Goal: Information Seeking & Learning: Learn about a topic

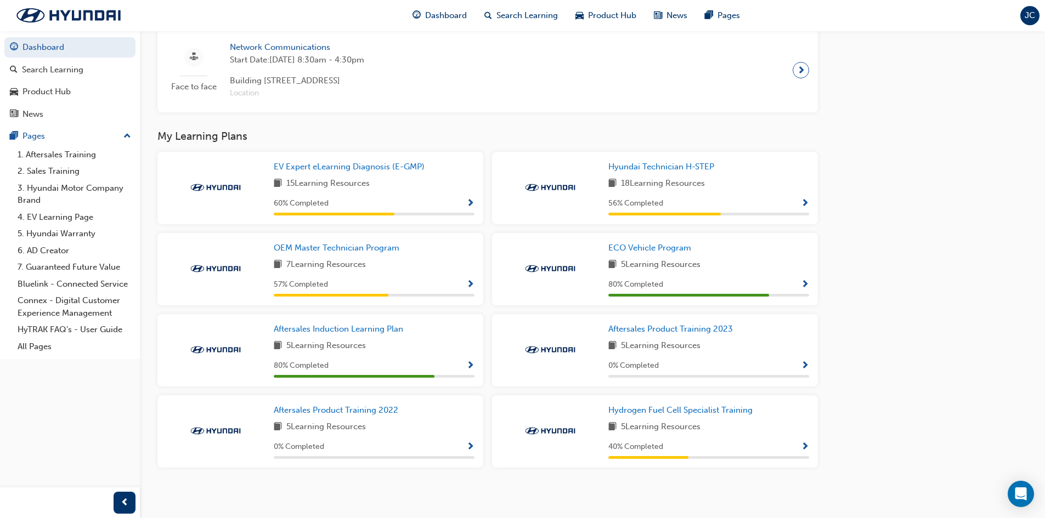
scroll to position [828, 0]
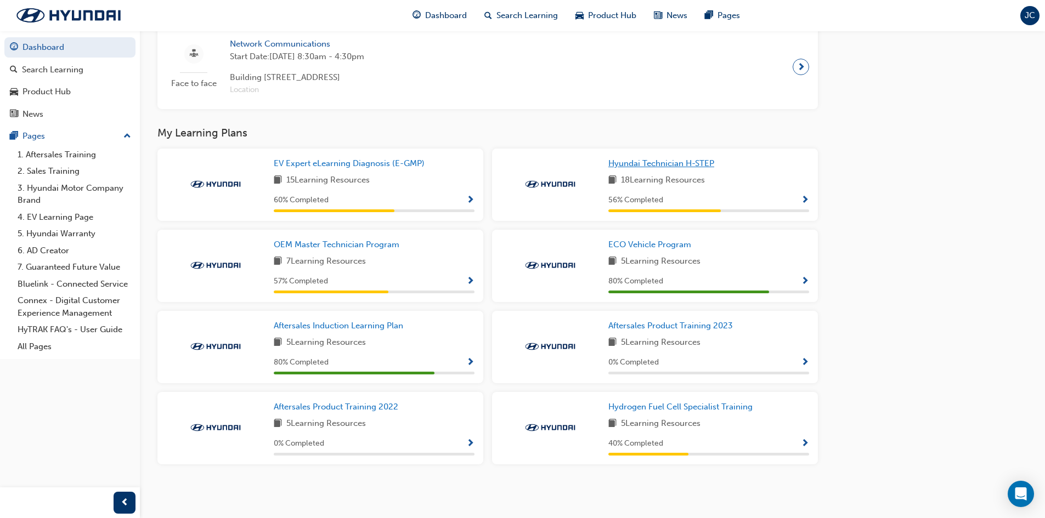
click at [615, 168] on link "Hyundai Technician H-STEP" at bounding box center [663, 163] width 110 height 13
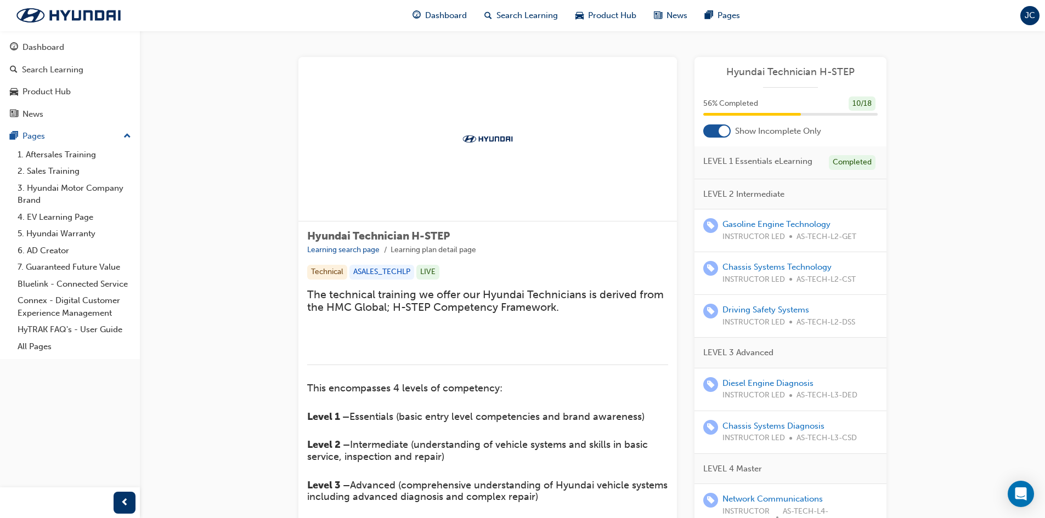
click at [721, 137] on div at bounding box center [716, 130] width 27 height 13
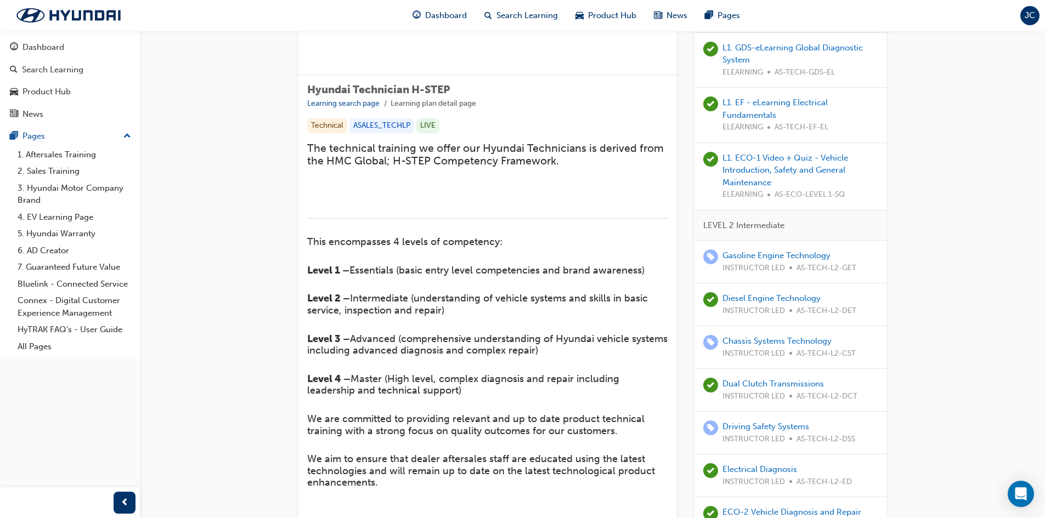
scroll to position [219, 0]
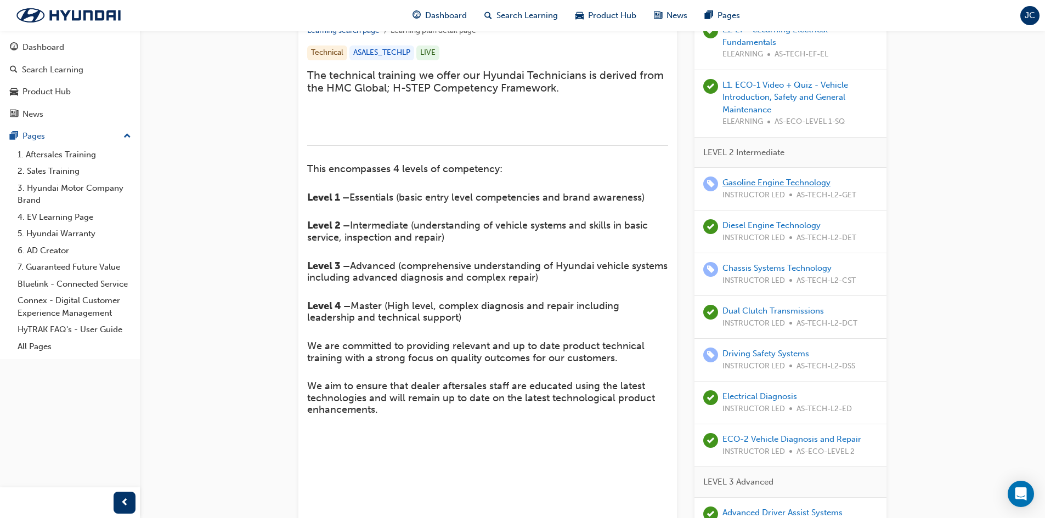
click at [806, 180] on link "Gasoline Engine Technology" at bounding box center [776, 183] width 108 height 10
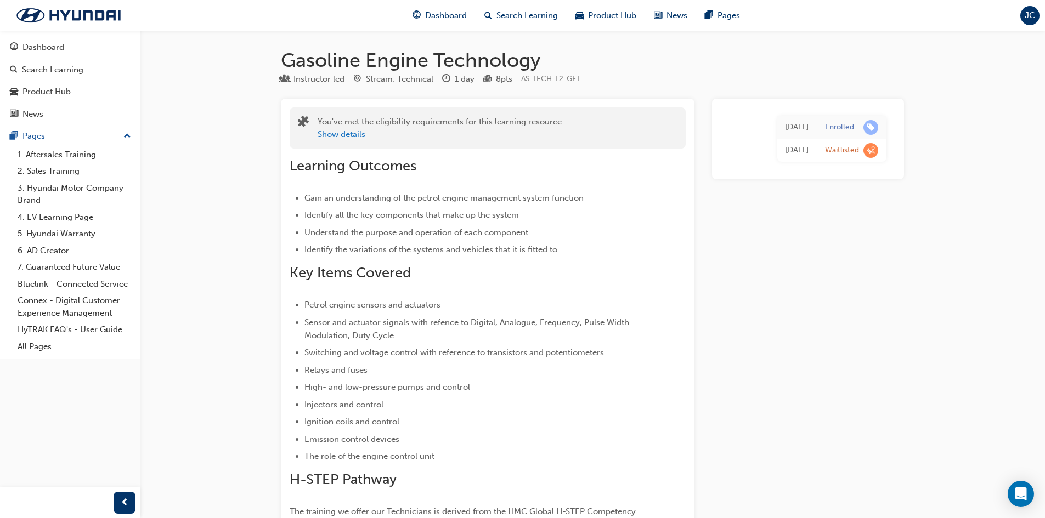
click at [794, 126] on div "[DATE]" at bounding box center [796, 127] width 23 height 13
drag, startPoint x: 794, startPoint y: 126, endPoint x: 740, endPoint y: 126, distance: 54.3
click at [777, 126] on td "[DATE]" at bounding box center [796, 127] width 39 height 23
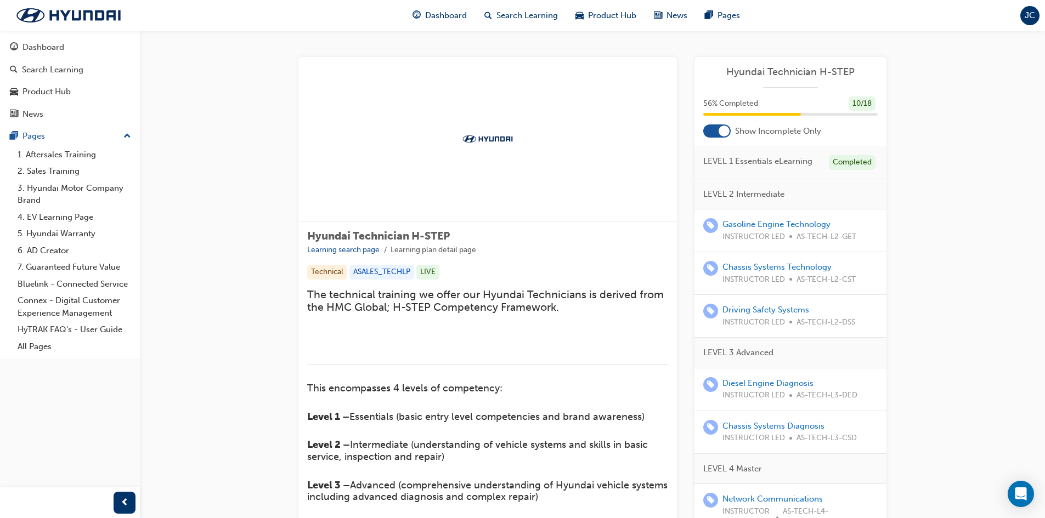
click at [718, 137] on div at bounding box center [716, 130] width 27 height 13
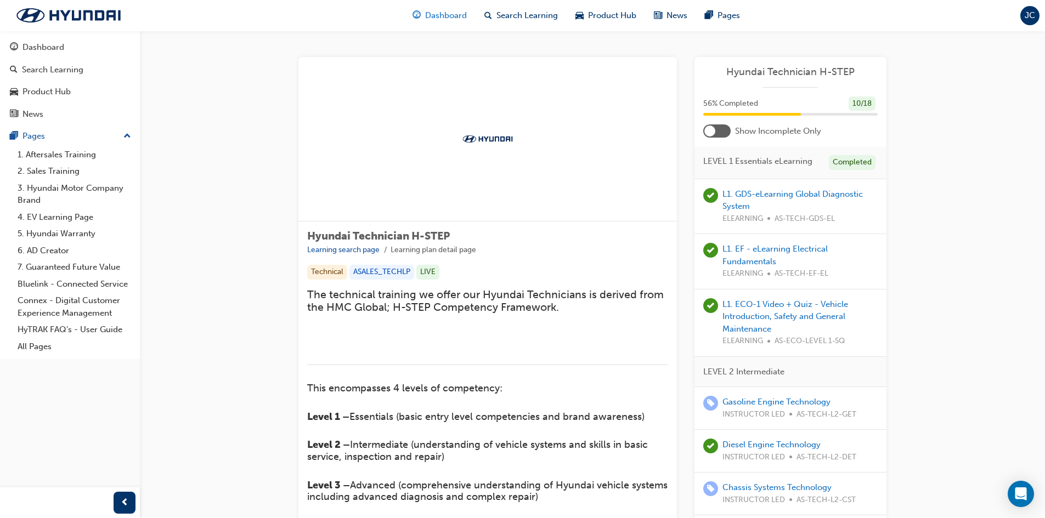
click at [449, 19] on span "Dashboard" at bounding box center [446, 15] width 42 height 13
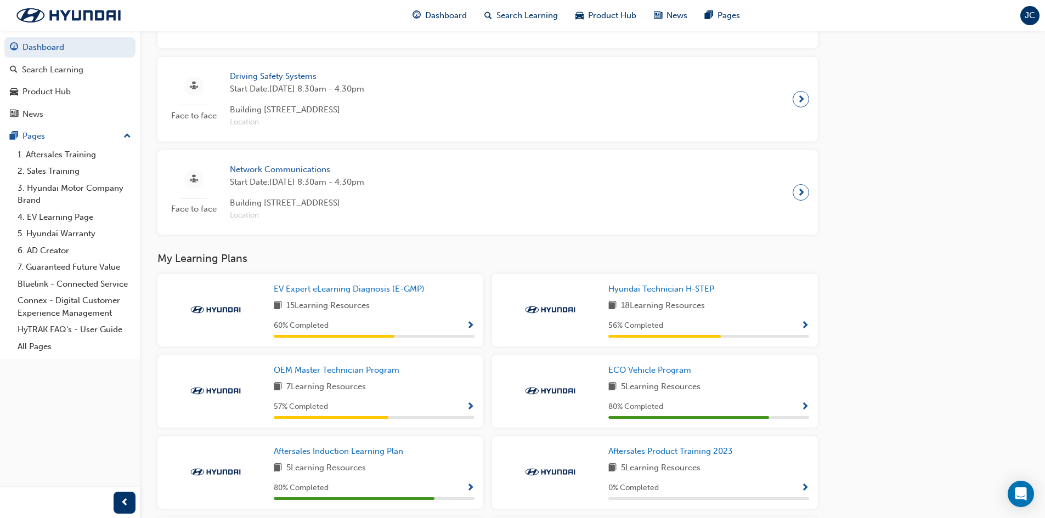
scroll to position [823, 0]
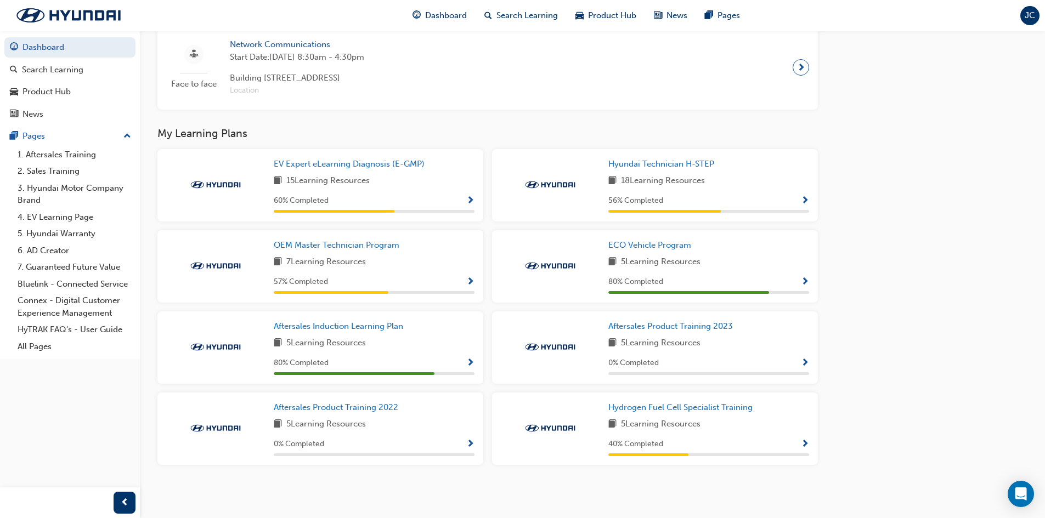
click at [633, 194] on div "Hyundai Technician H-STEP 18 Learning Resources 56 % Completed" at bounding box center [708, 185] width 201 height 55
click at [681, 159] on div "Hyundai Technician H-STEP 18 Learning Resources 56 % Completed" at bounding box center [655, 185] width 326 height 72
click at [667, 167] on span "Hyundai Technician H-STEP" at bounding box center [661, 164] width 106 height 10
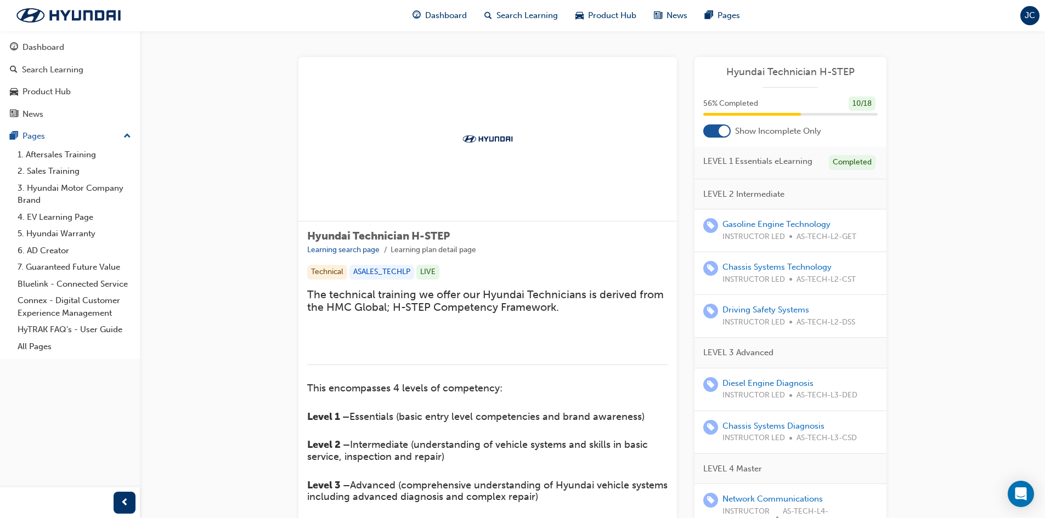
click at [722, 133] on div at bounding box center [723, 131] width 11 height 11
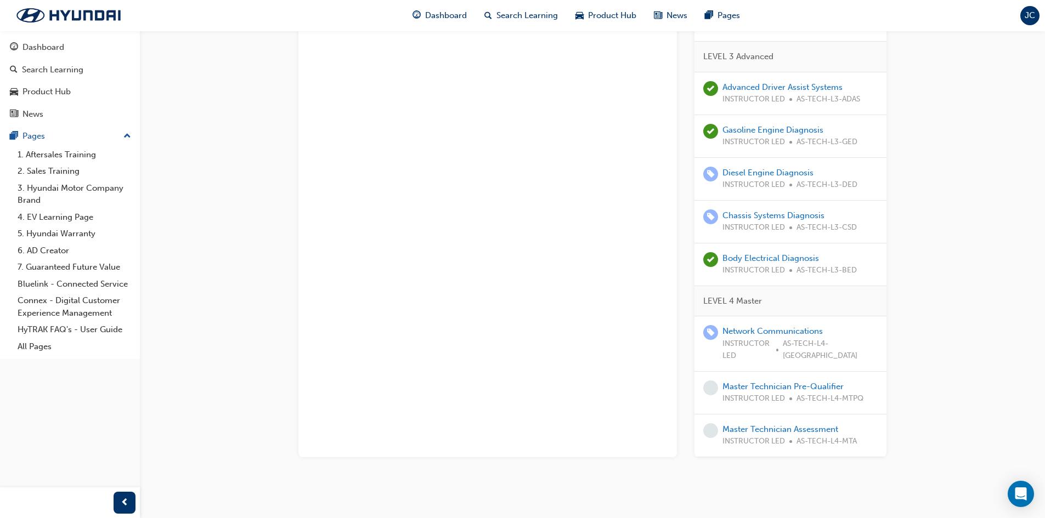
scroll to position [652, 0]
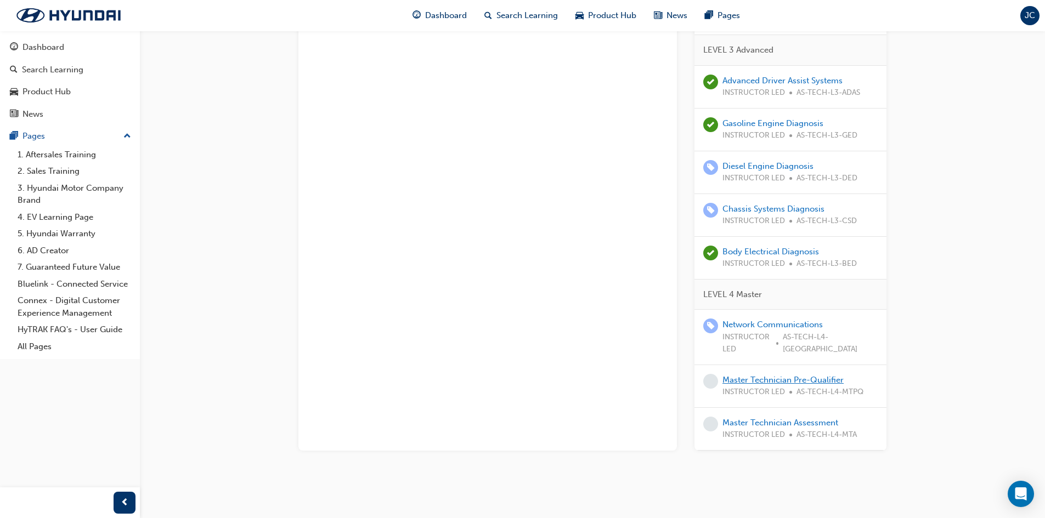
click at [830, 375] on link "Master Technician Pre-Qualifier" at bounding box center [782, 380] width 121 height 10
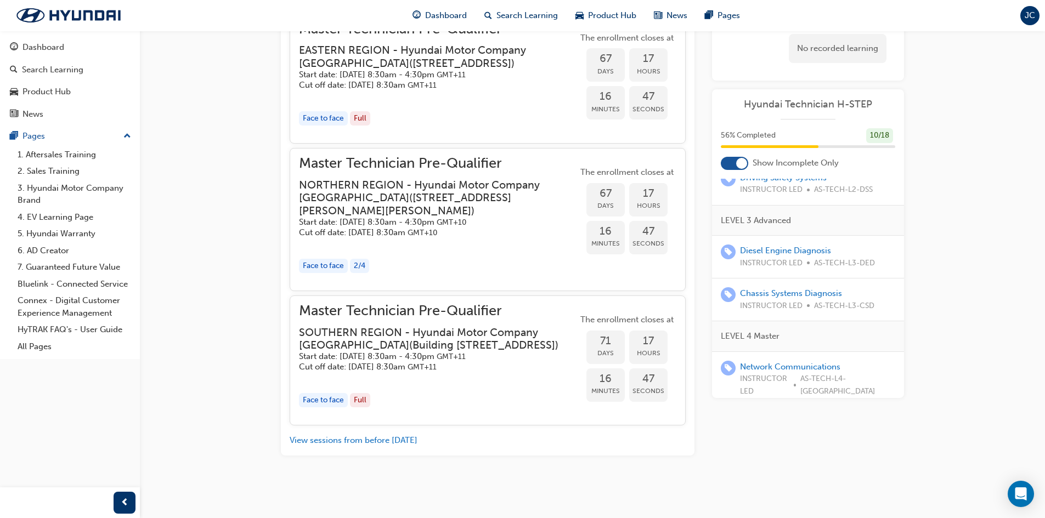
scroll to position [247, 0]
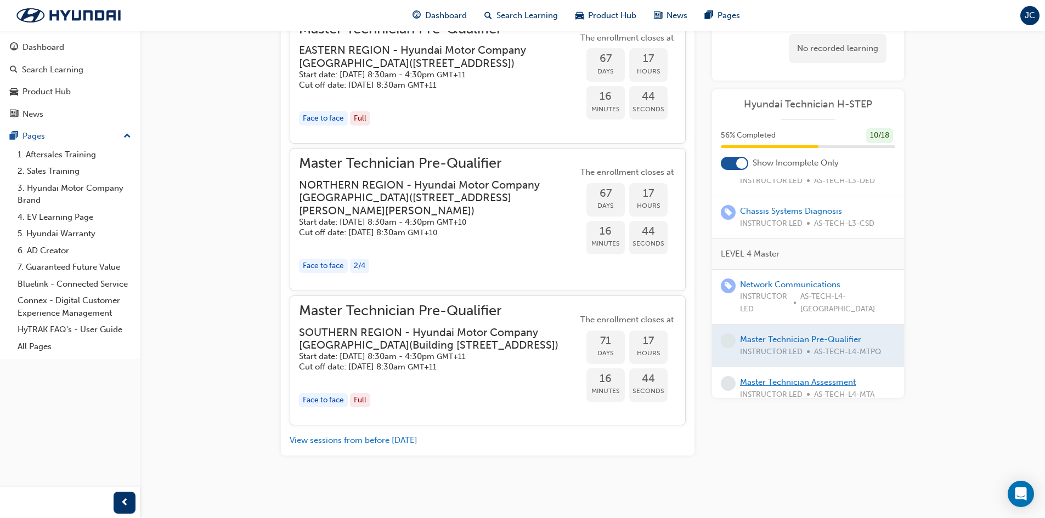
click at [807, 377] on link "Master Technician Assessment" at bounding box center [798, 382] width 116 height 10
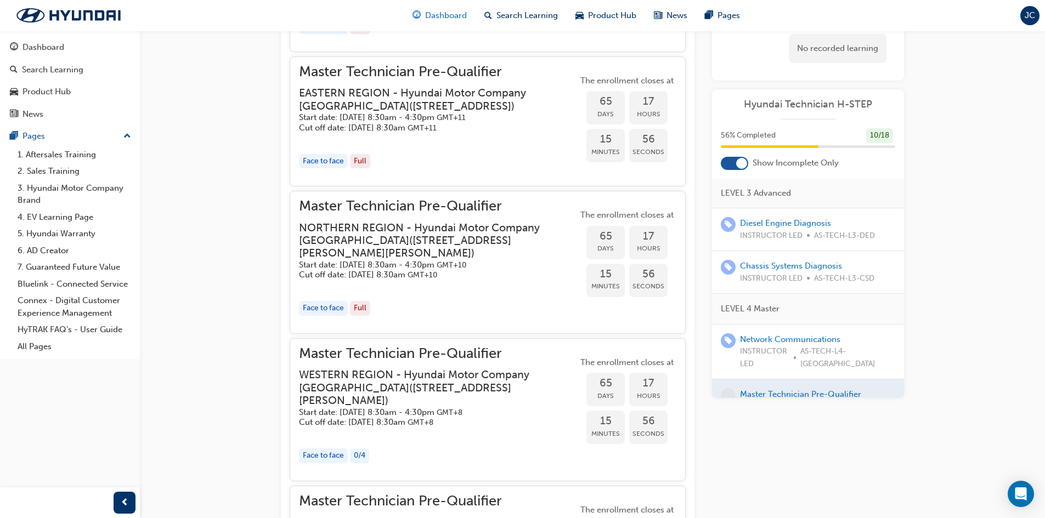
click at [429, 6] on div "Dashboard" at bounding box center [440, 15] width 72 height 22
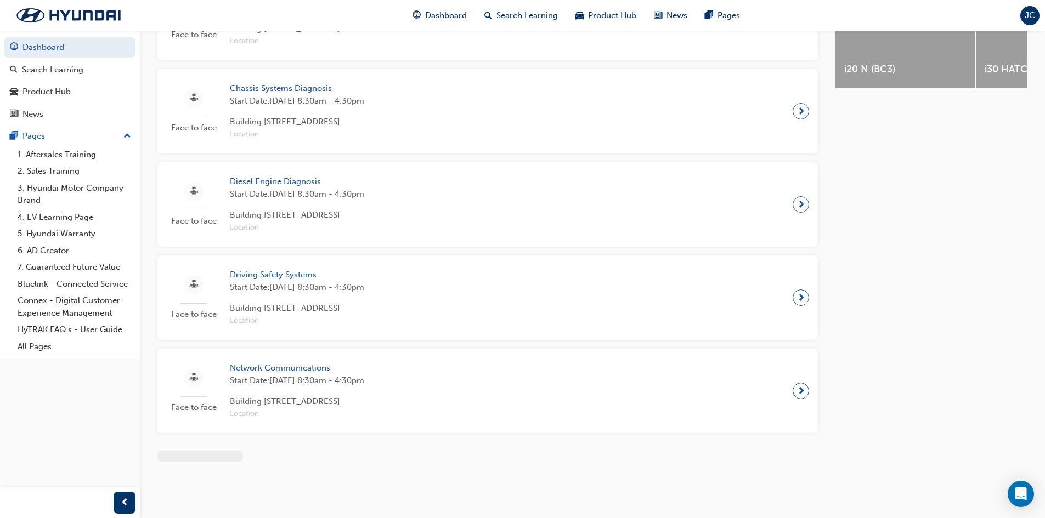
scroll to position [828, 0]
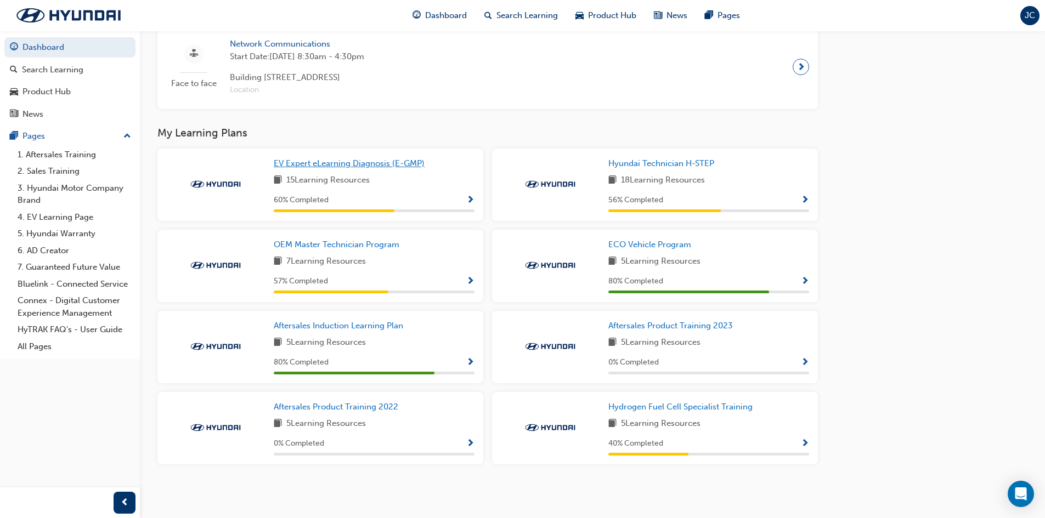
click at [407, 158] on link "EV Expert eLearning Diagnosis (E-GMP)" at bounding box center [351, 163] width 155 height 13
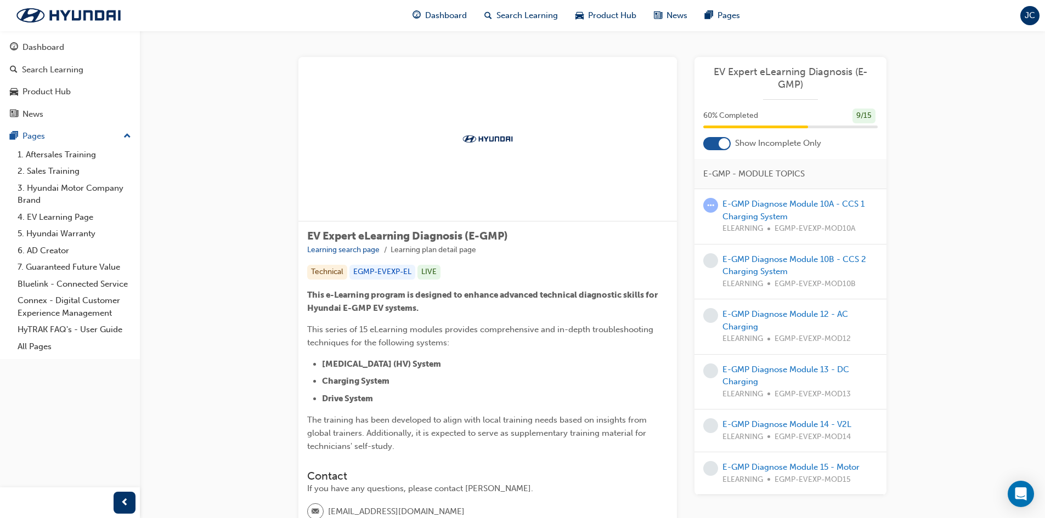
click at [727, 142] on div at bounding box center [723, 143] width 11 height 11
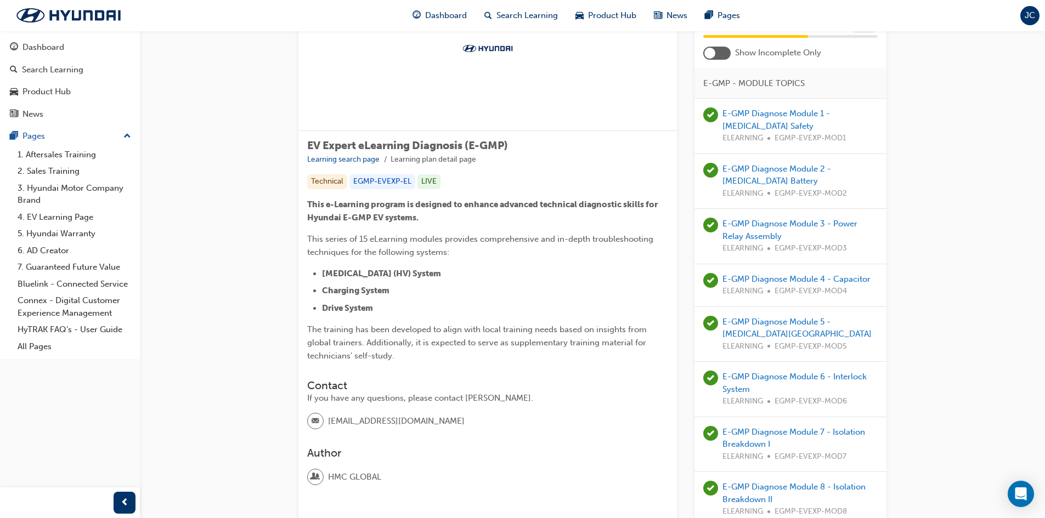
scroll to position [110, 0]
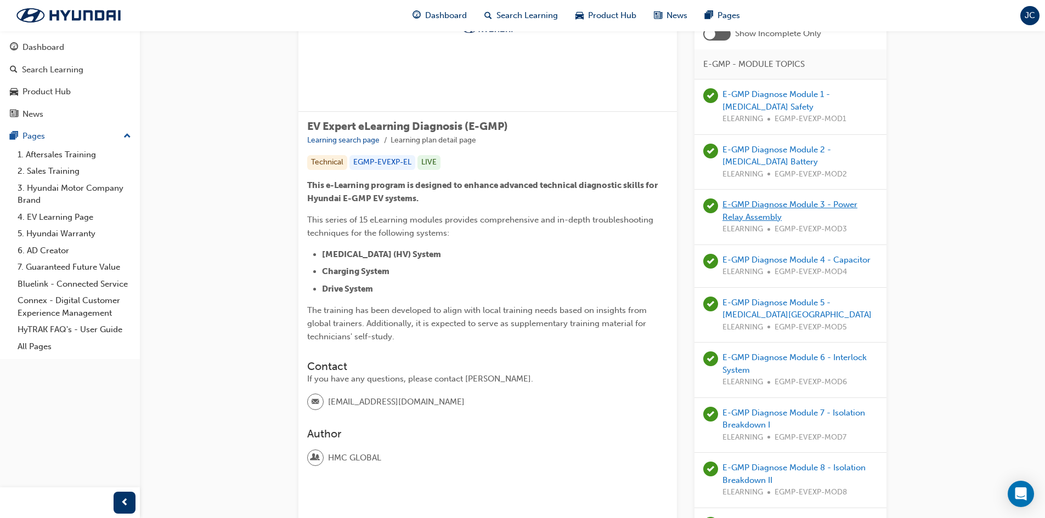
click at [840, 206] on link "E-GMP Diagnose Module 3 - Power Relay Assembly" at bounding box center [789, 211] width 135 height 22
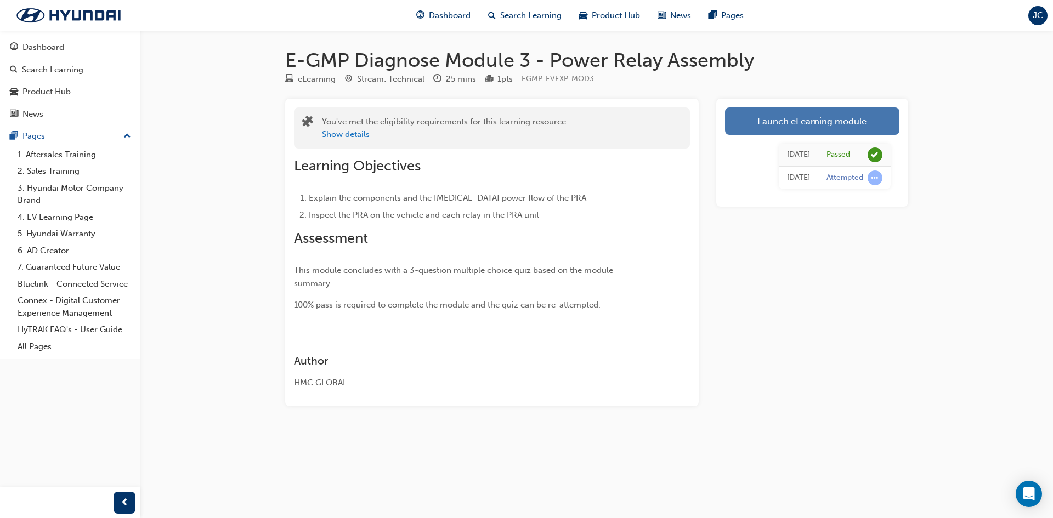
click at [794, 127] on link "Launch eLearning module" at bounding box center [812, 120] width 174 height 27
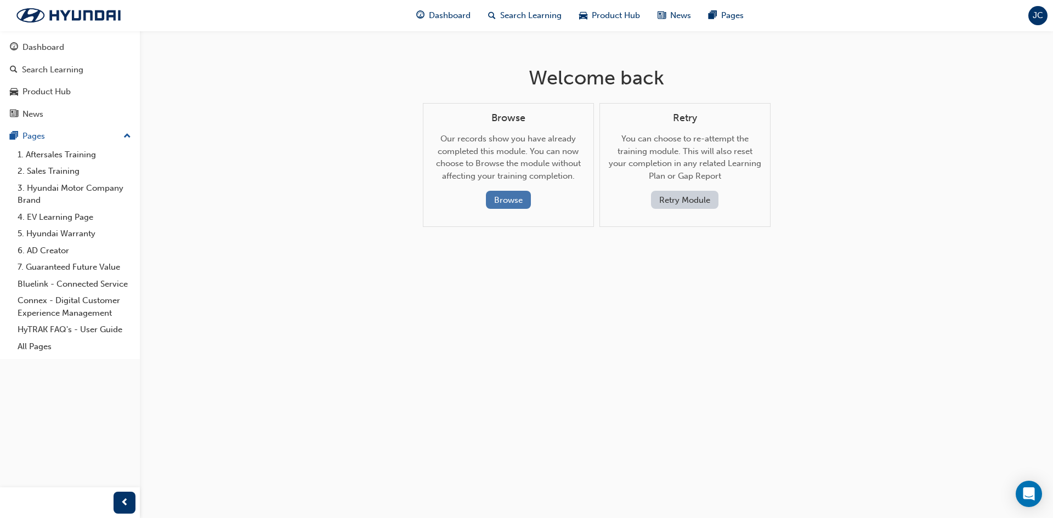
click at [518, 198] on button "Browse" at bounding box center [508, 200] width 45 height 18
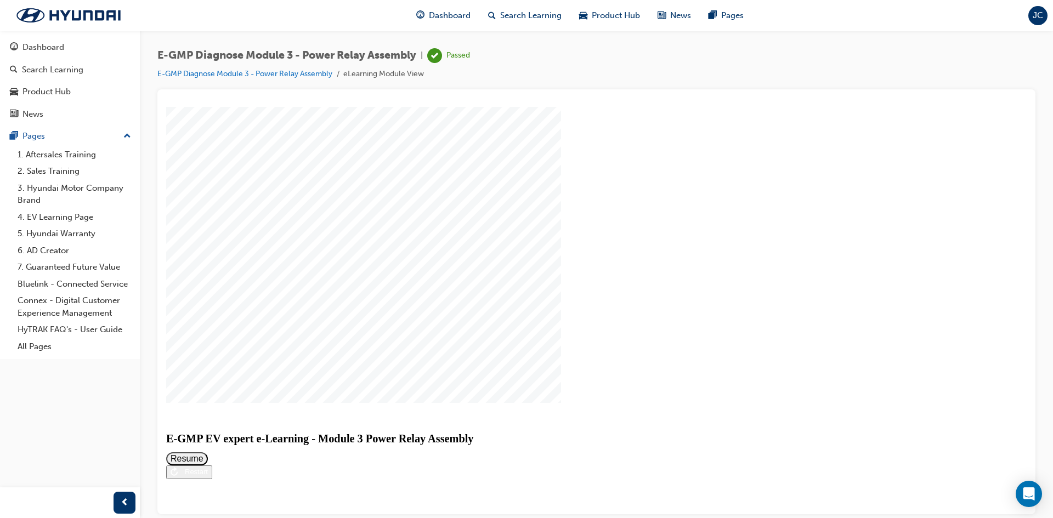
click at [610, 479] on div "E-GMP EV expert e-Learning - Module 3 Power Relay Assembly E-GMP EV expert e-Le…" at bounding box center [596, 447] width 860 height 64
click at [208, 475] on div "Restart" at bounding box center [193, 471] width 30 height 8
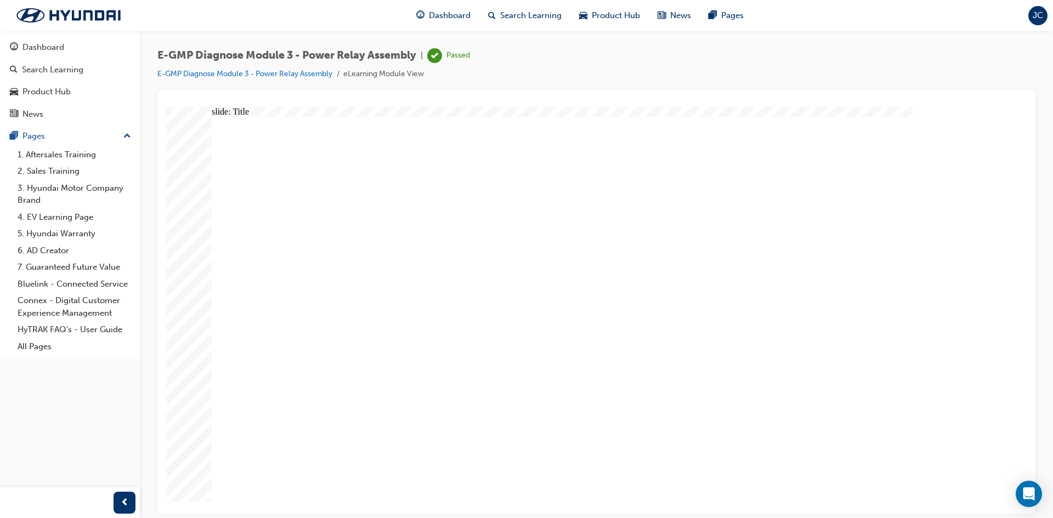
click at [210, 77] on link "E-GMP Diagnose Module 3 - Power Relay Assembly" at bounding box center [244, 73] width 175 height 9
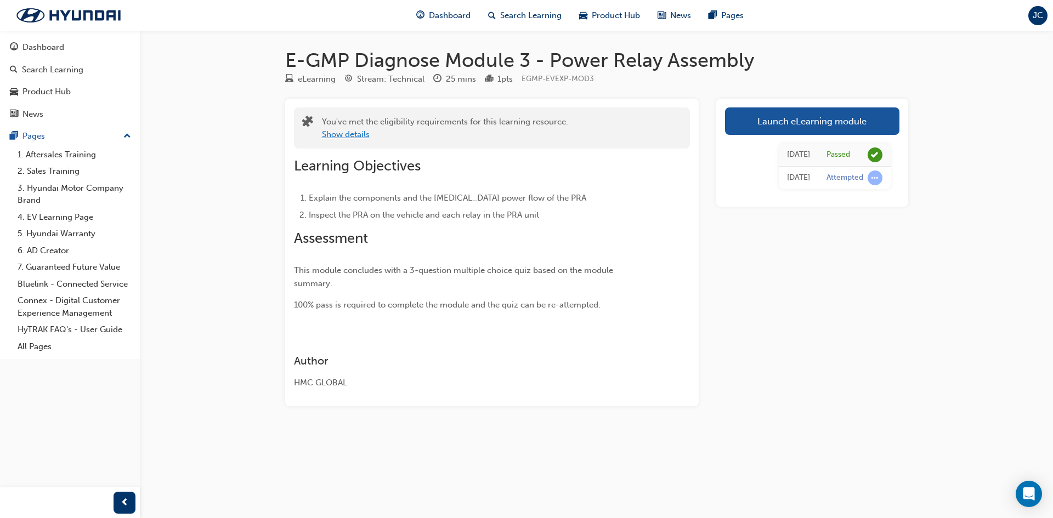
click at [364, 135] on button "Show details" at bounding box center [346, 134] width 48 height 13
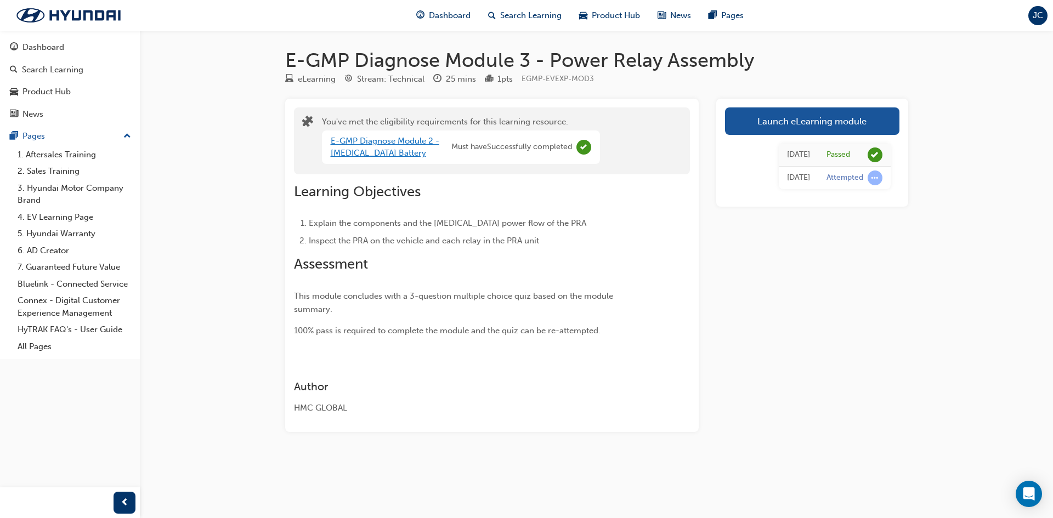
click at [395, 144] on link "E-GMP Diagnose Module 2 - [MEDICAL_DATA] Battery" at bounding box center [385, 147] width 109 height 22
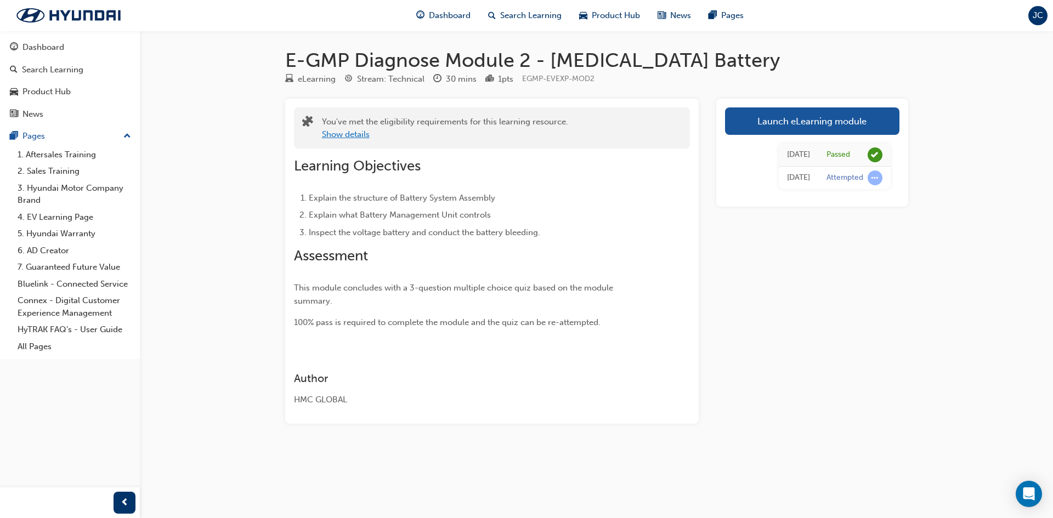
click at [356, 134] on button "Show details" at bounding box center [346, 134] width 48 height 13
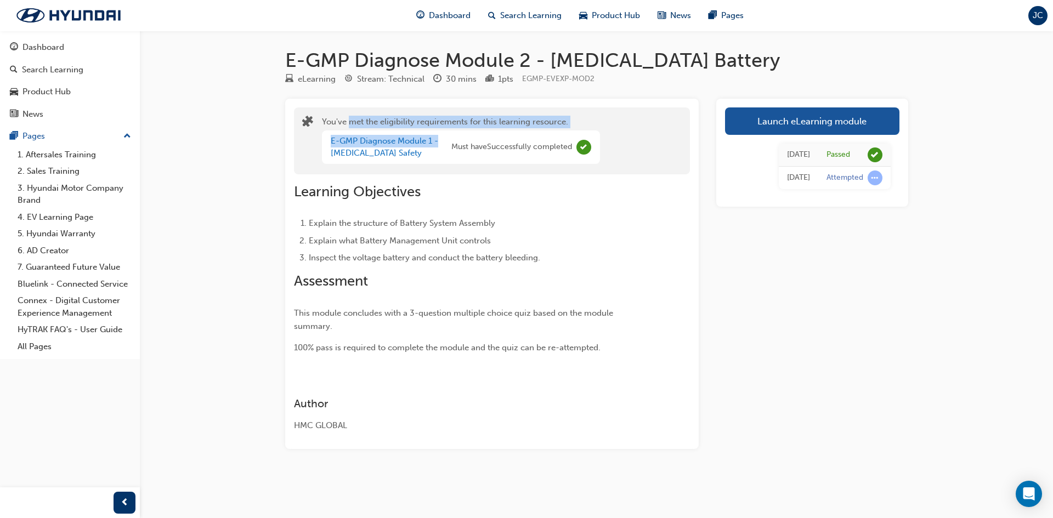
drag, startPoint x: 351, startPoint y: 126, endPoint x: 493, endPoint y: 128, distance: 142.1
click at [493, 128] on div "You've met the eligibility requirements for this learning resource. E-GMP Diagn…" at bounding box center [461, 141] width 278 height 50
click at [452, 8] on div "Dashboard" at bounding box center [443, 15] width 72 height 22
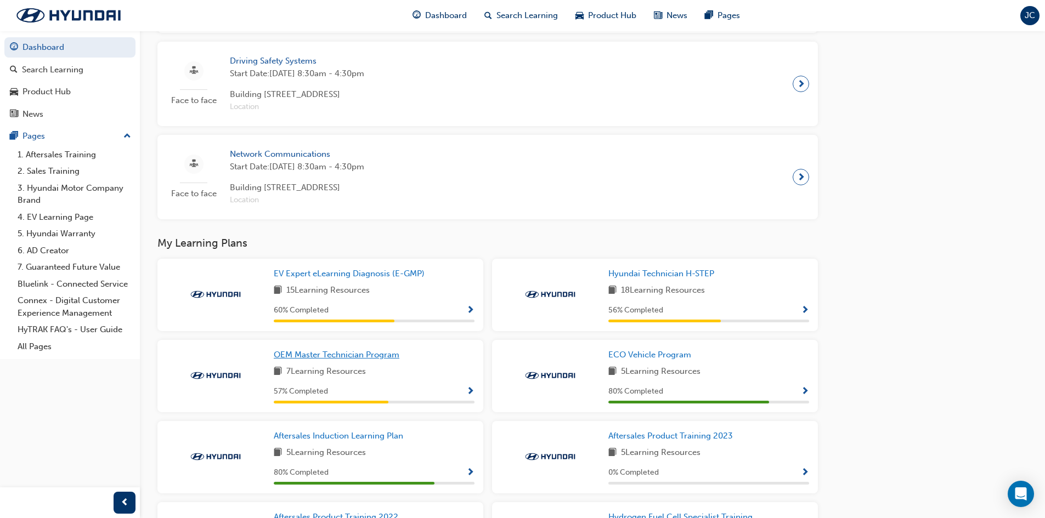
scroll to position [823, 0]
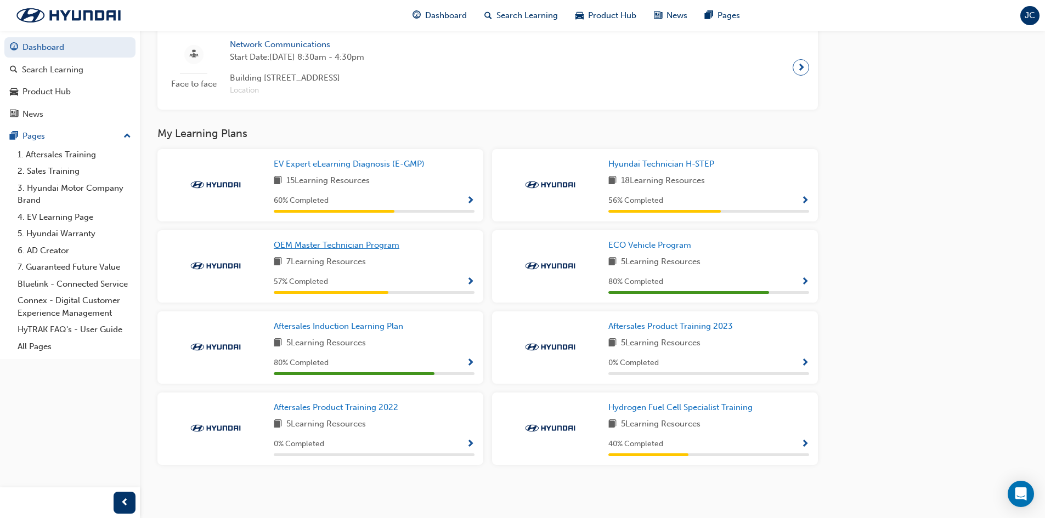
click at [386, 252] on link "OEM Master Technician Program" at bounding box center [339, 245] width 130 height 13
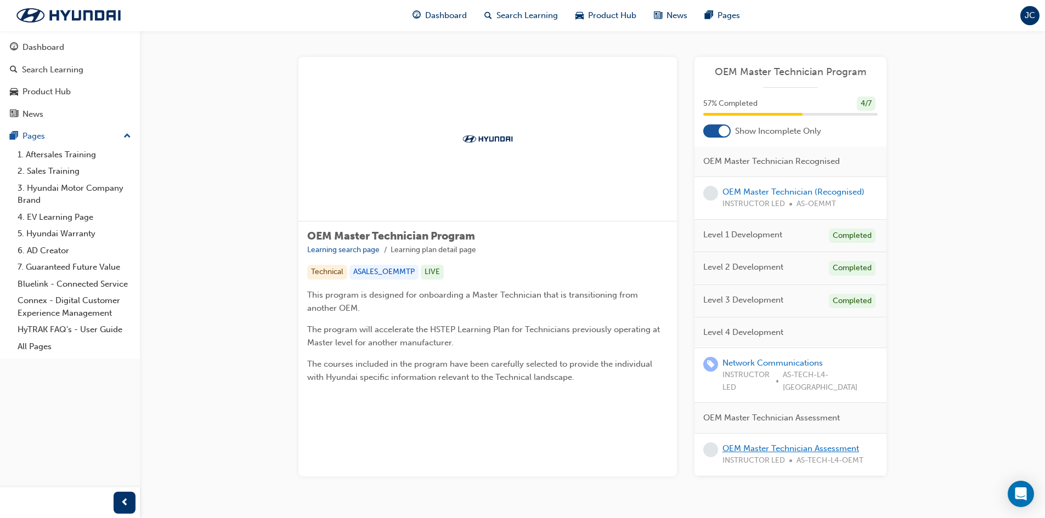
click at [763, 444] on link "OEM Master Technician Assessment" at bounding box center [790, 449] width 137 height 10
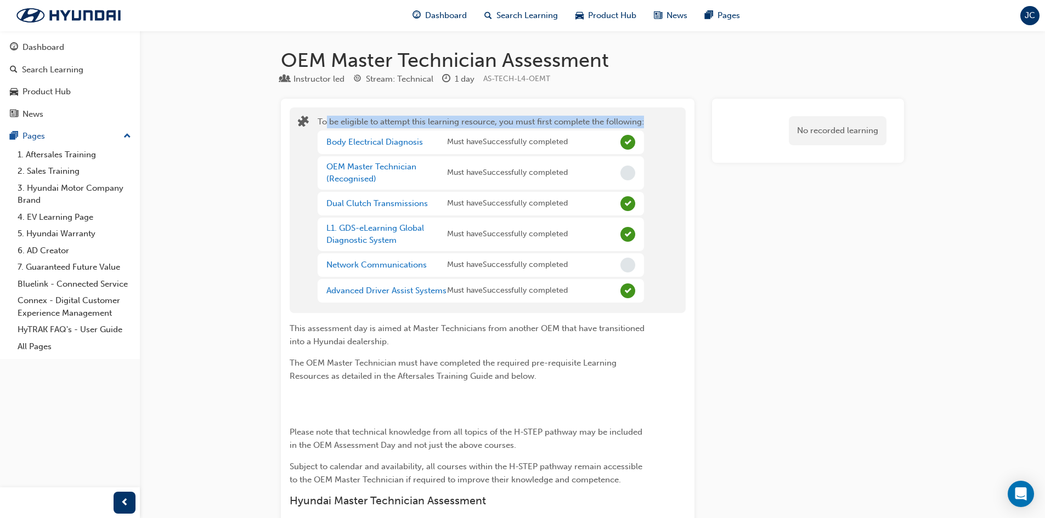
drag, startPoint x: 327, startPoint y: 123, endPoint x: 649, endPoint y: 123, distance: 321.4
click at [649, 123] on div "To be eligible to attempt this learning resource, you must first complete the f…" at bounding box center [487, 210] width 379 height 189
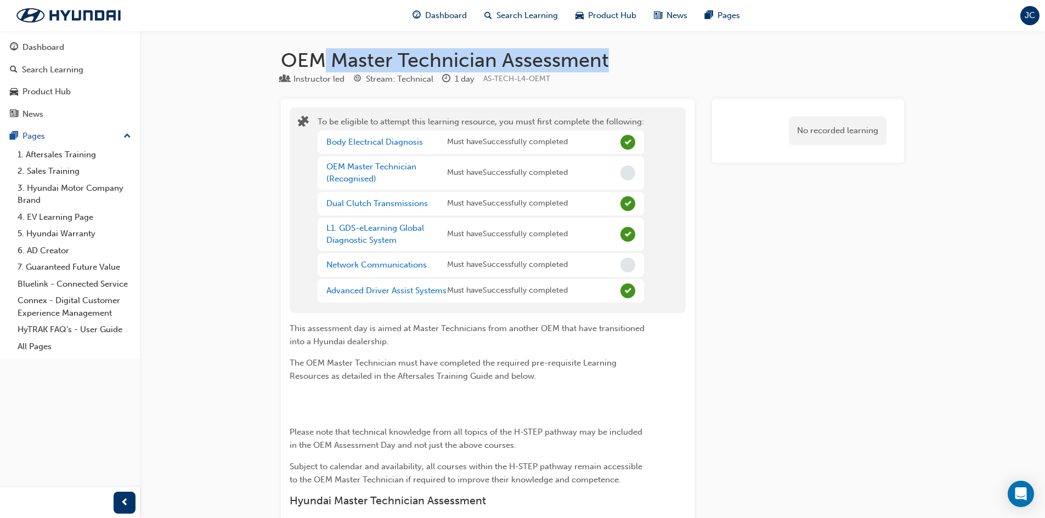
drag, startPoint x: 325, startPoint y: 61, endPoint x: 614, endPoint y: 61, distance: 288.5
click at [614, 61] on h1 "OEM Master Technician Assessment" at bounding box center [592, 60] width 623 height 24
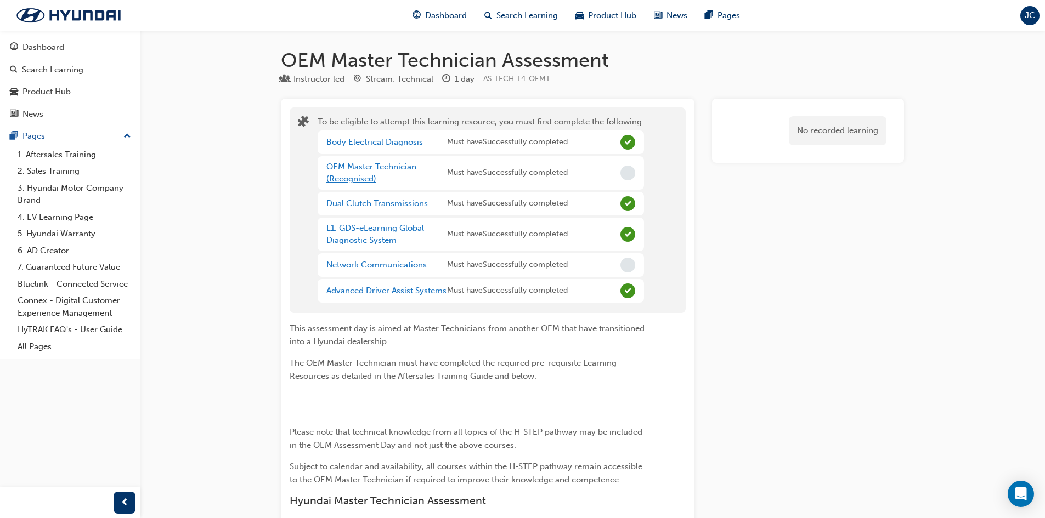
click at [361, 169] on link "OEM Master Technician (Recognised)" at bounding box center [371, 173] width 90 height 22
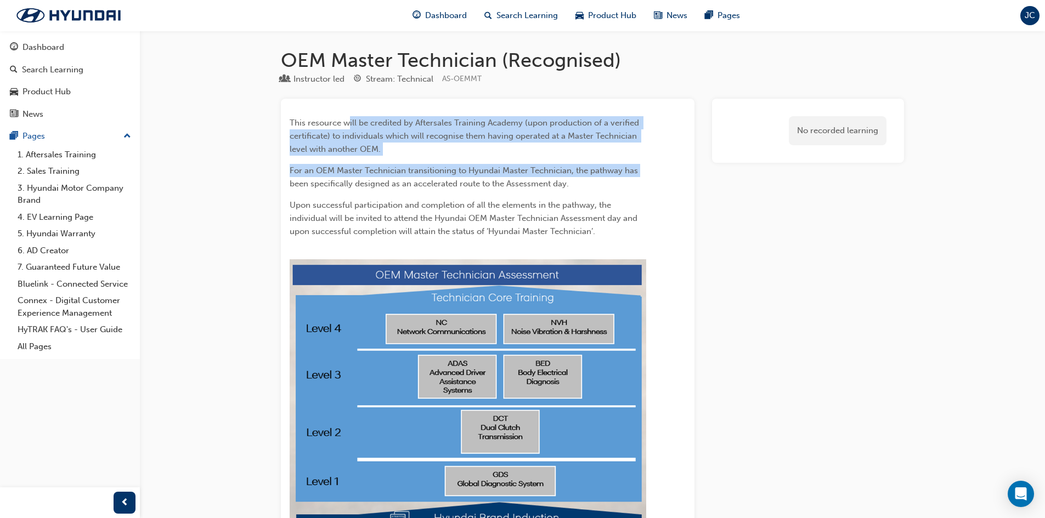
drag, startPoint x: 350, startPoint y: 121, endPoint x: 697, endPoint y: 176, distance: 351.0
click at [697, 176] on div "This resource will be credited by Aftersales Training Academy (upon production …" at bounding box center [592, 448] width 623 height 698
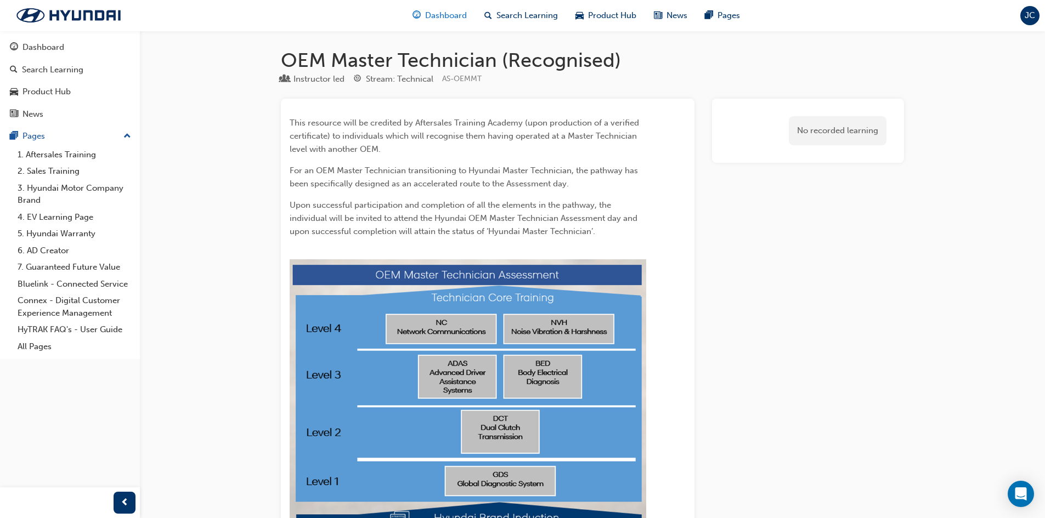
click at [457, 10] on span "Dashboard" at bounding box center [446, 15] width 42 height 13
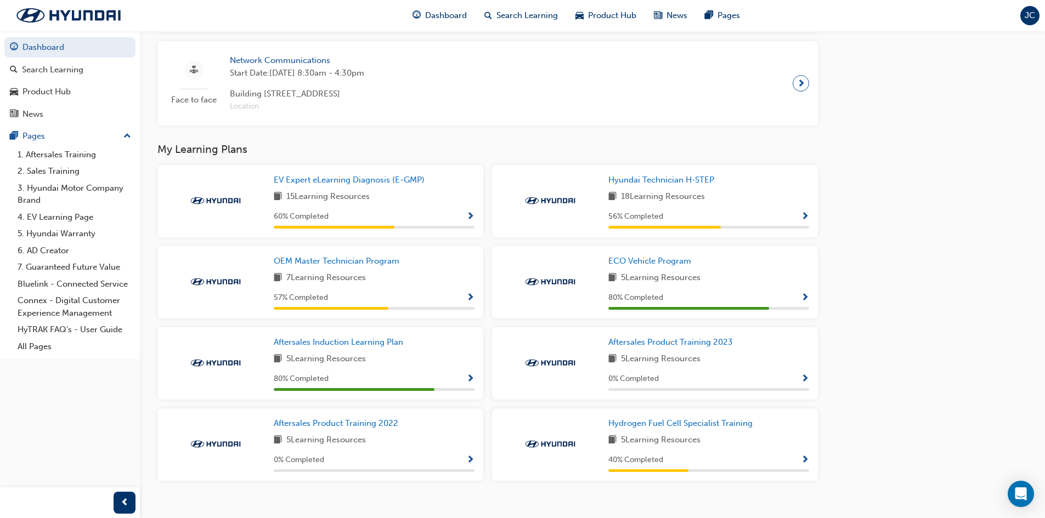
scroll to position [828, 0]
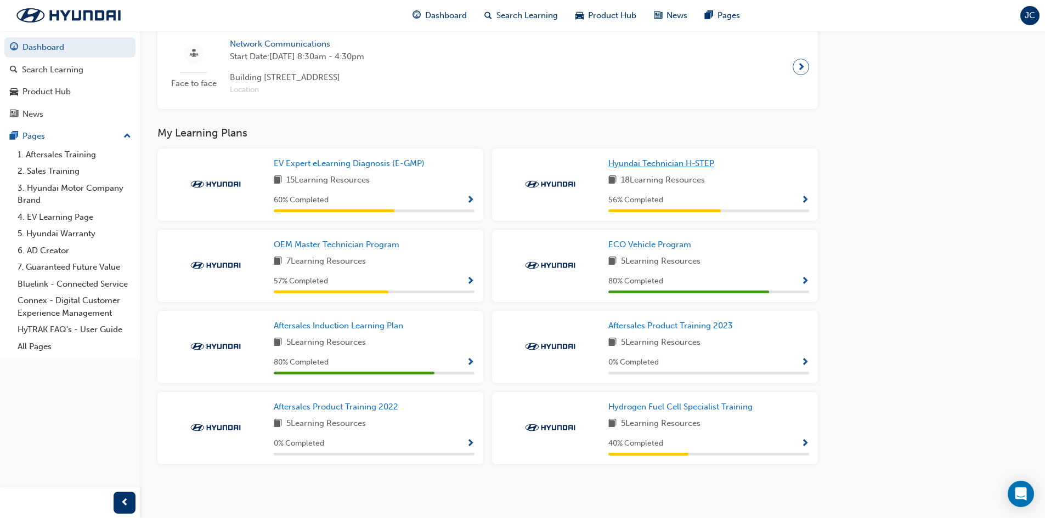
click at [684, 165] on span "Hyundai Technician H-STEP" at bounding box center [661, 163] width 106 height 10
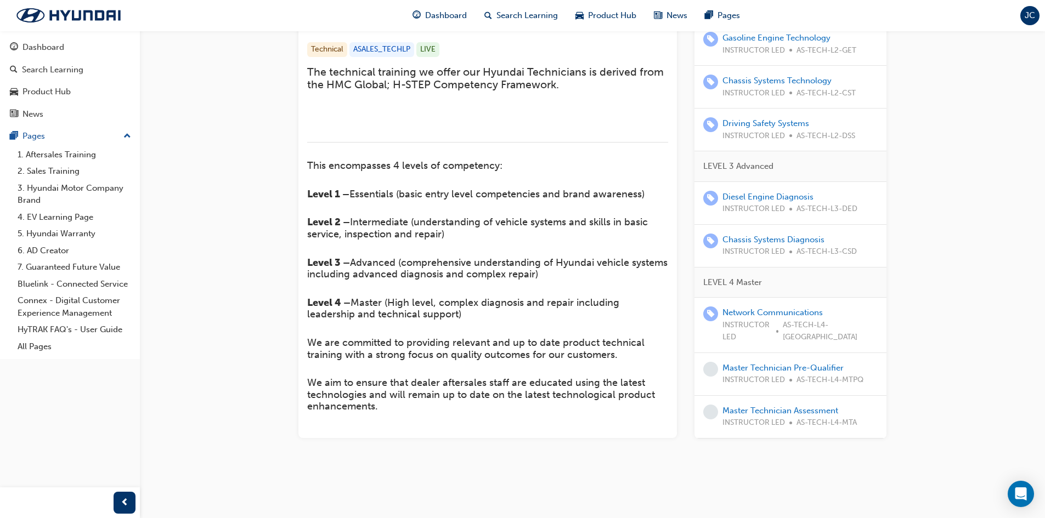
scroll to position [367, 0]
click at [774, 414] on link "Master Technician Assessment" at bounding box center [780, 410] width 116 height 10
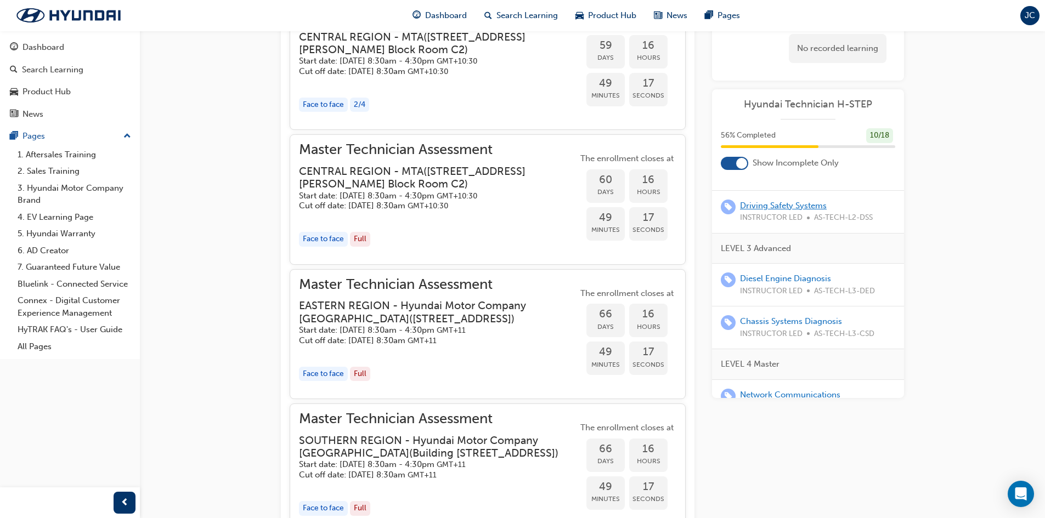
scroll to position [247, 0]
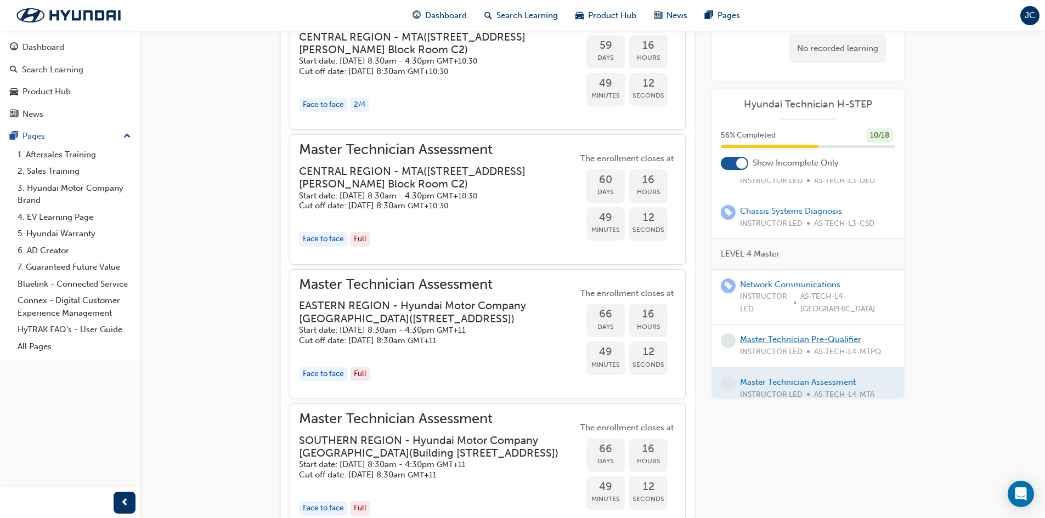
click at [794, 335] on link "Master Technician Pre-Qualifier" at bounding box center [800, 340] width 121 height 10
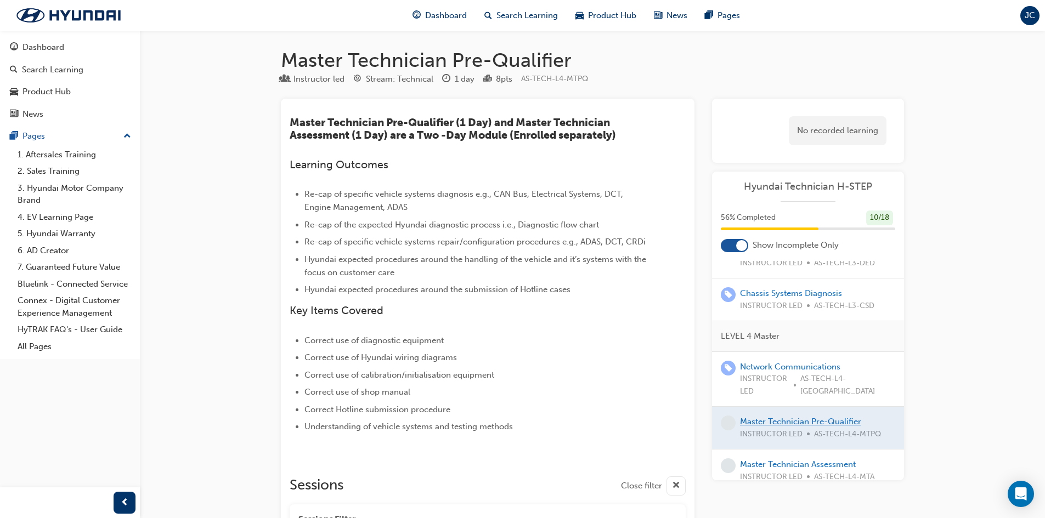
scroll to position [384, 0]
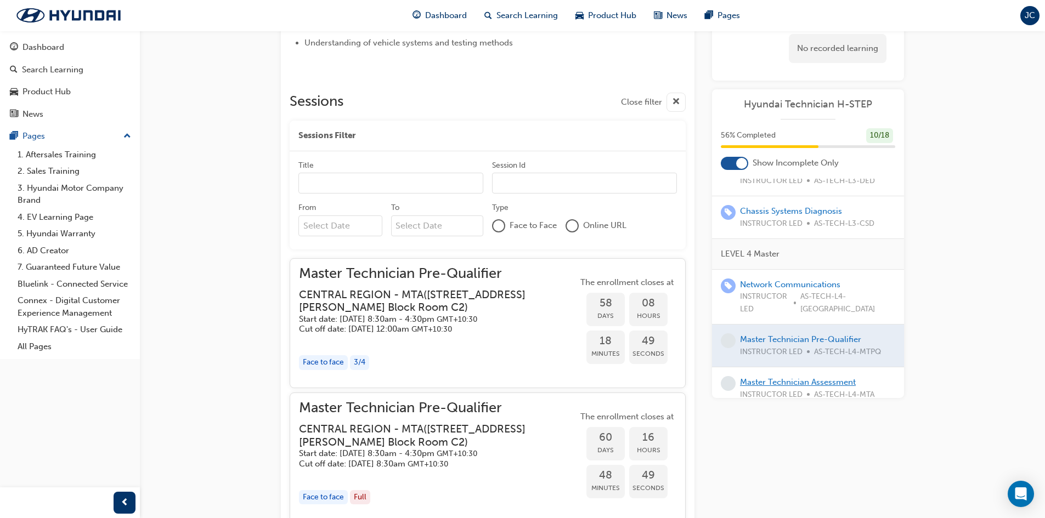
click at [778, 377] on link "Master Technician Assessment" at bounding box center [798, 382] width 116 height 10
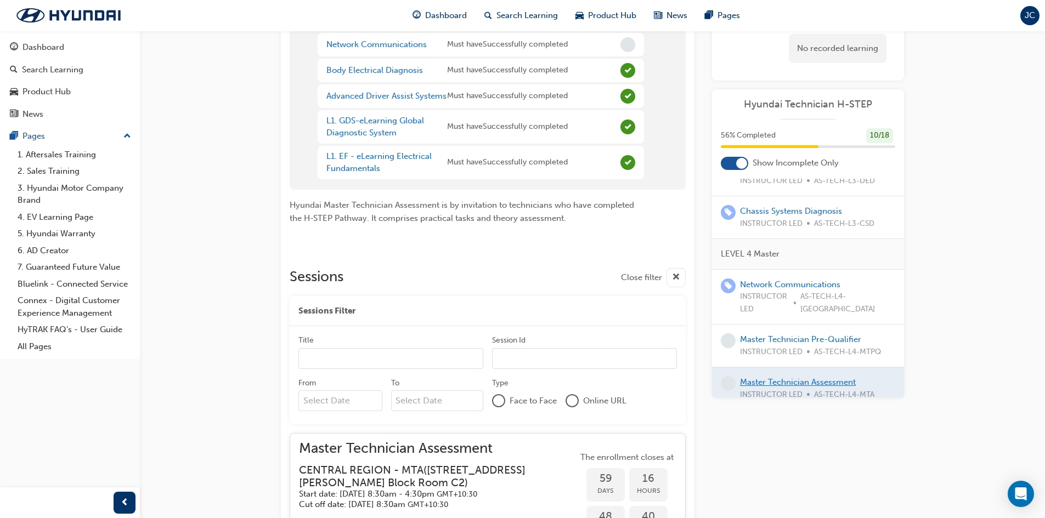
scroll to position [247, 0]
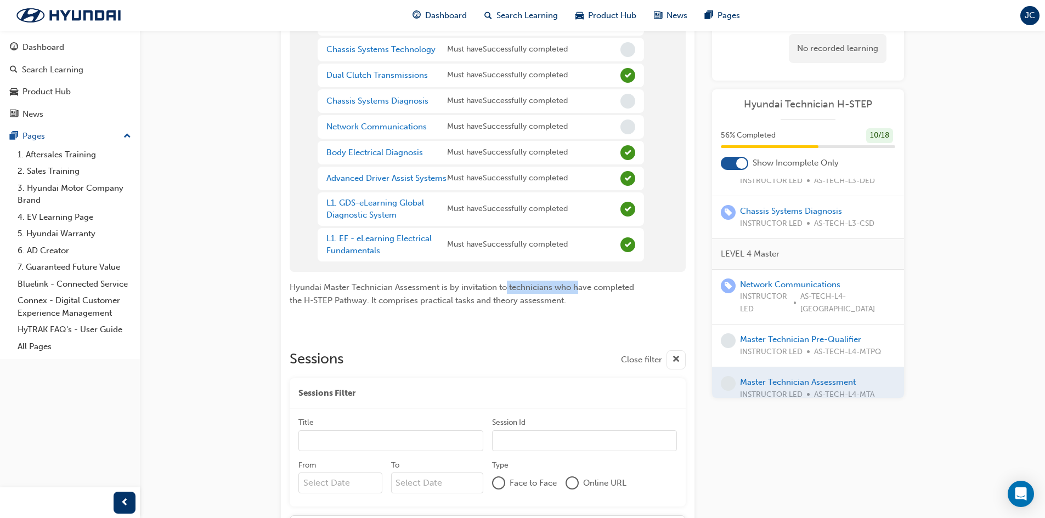
drag, startPoint x: 505, startPoint y: 287, endPoint x: 575, endPoint y: 286, distance: 70.2
click at [575, 286] on span "Hyundai Master Technician Assessment is by invitation to technicians who have c…" at bounding box center [463, 293] width 347 height 23
drag, startPoint x: 300, startPoint y: 308, endPoint x: 394, endPoint y: 308, distance: 93.8
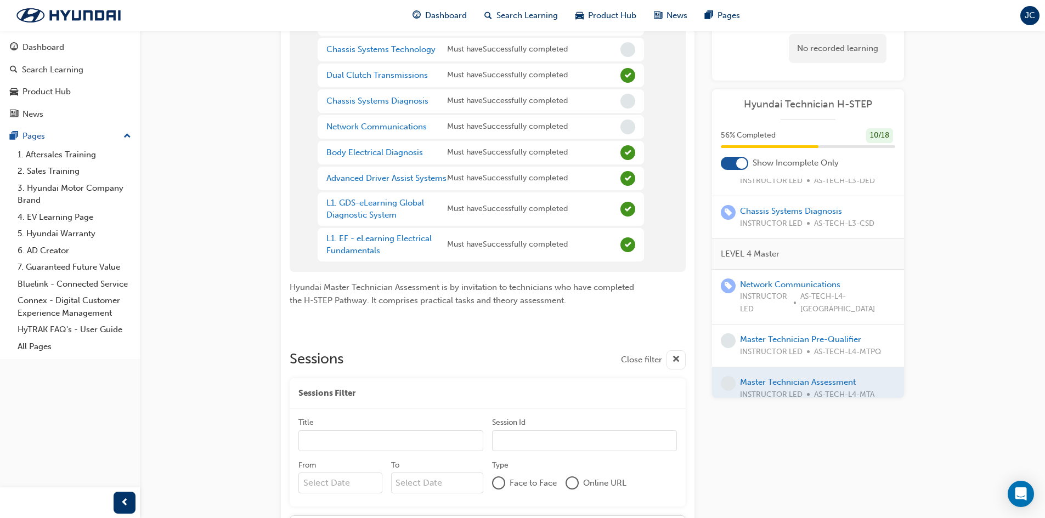
drag, startPoint x: 370, startPoint y: 302, endPoint x: 601, endPoint y: 302, distance: 230.9
click at [601, 302] on p "Hyundai Master Technician Assessment is by invitation to technicians who have c…" at bounding box center [468, 294] width 356 height 26
click at [674, 362] on span "cross-icon" at bounding box center [676, 360] width 8 height 14
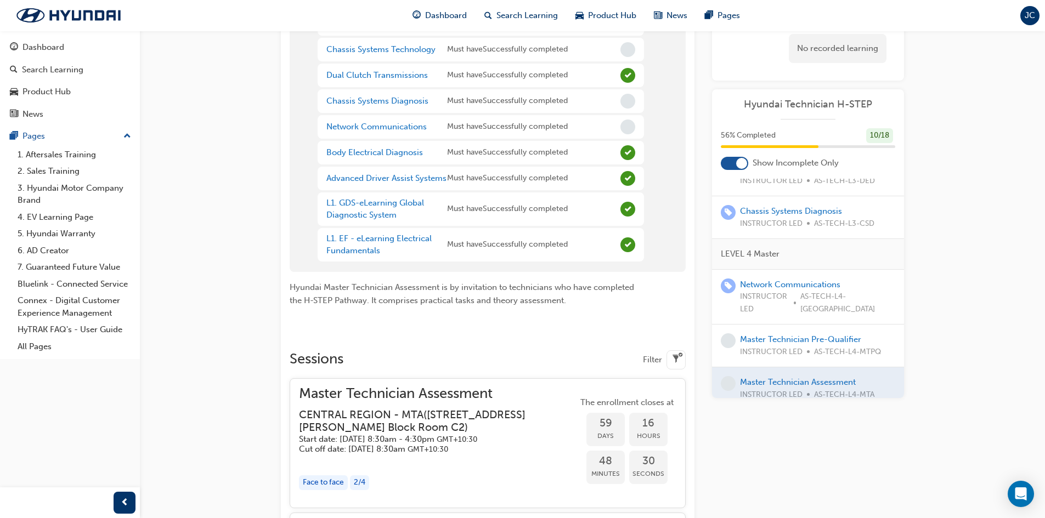
click at [678, 355] on span "filter-icon" at bounding box center [676, 360] width 8 height 14
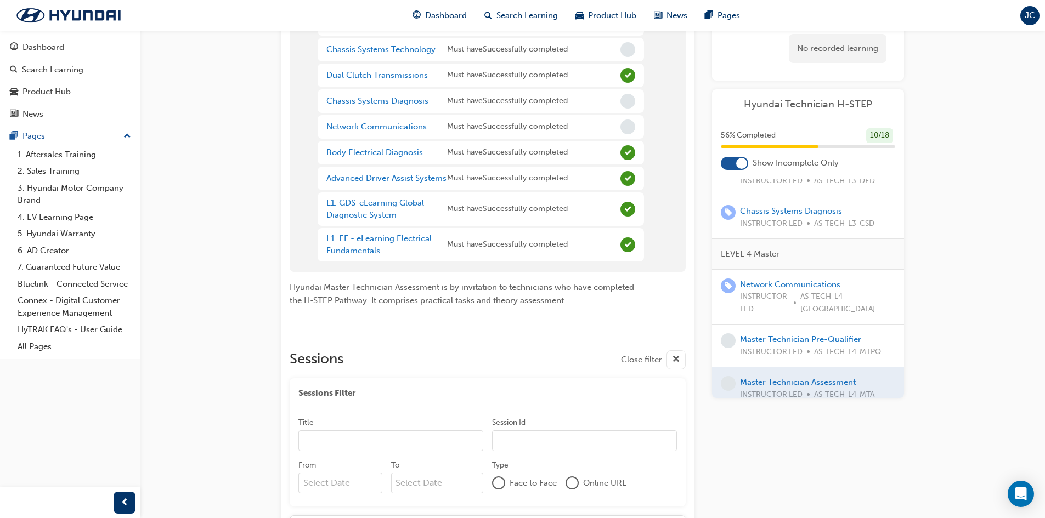
click at [678, 355] on span "cross-icon" at bounding box center [676, 360] width 8 height 14
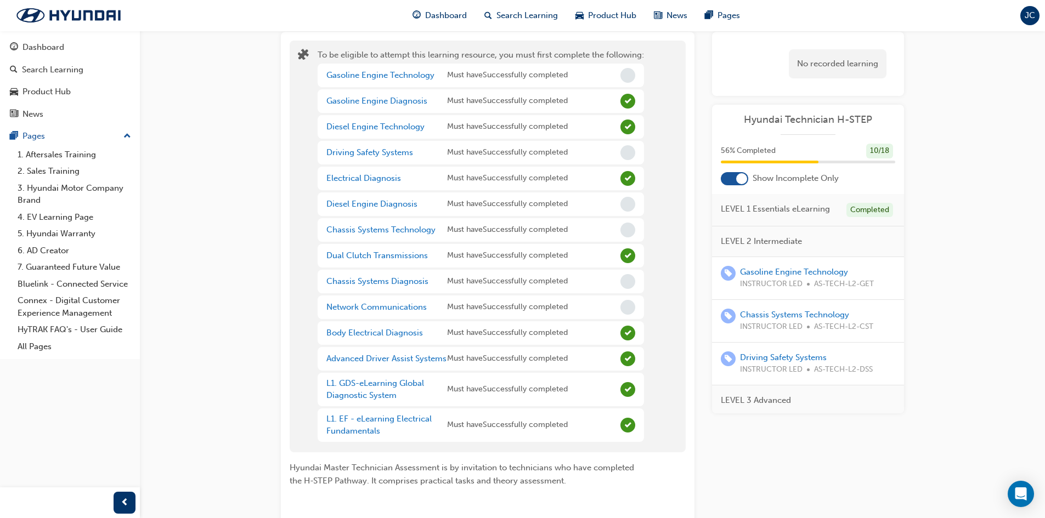
scroll to position [0, 0]
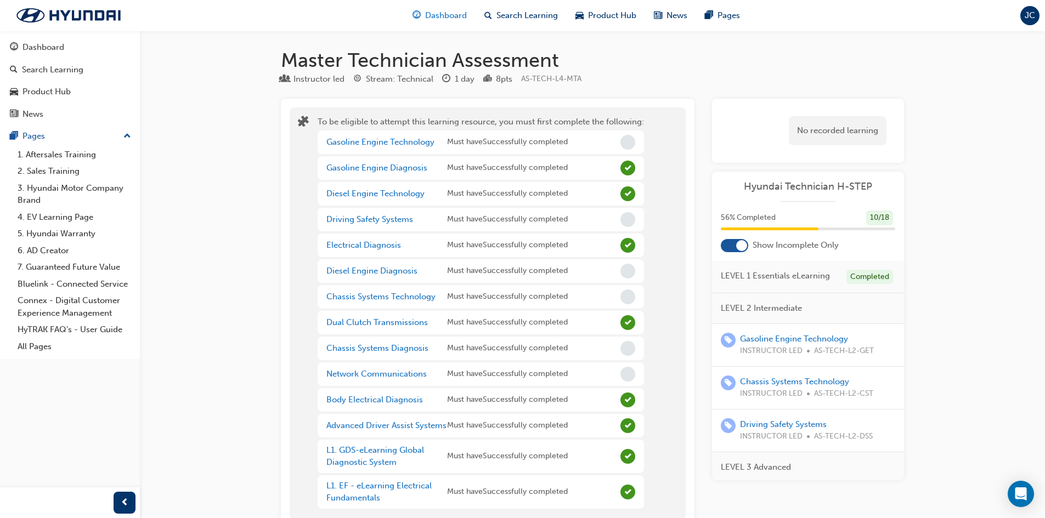
click at [445, 15] on span "Dashboard" at bounding box center [446, 15] width 42 height 13
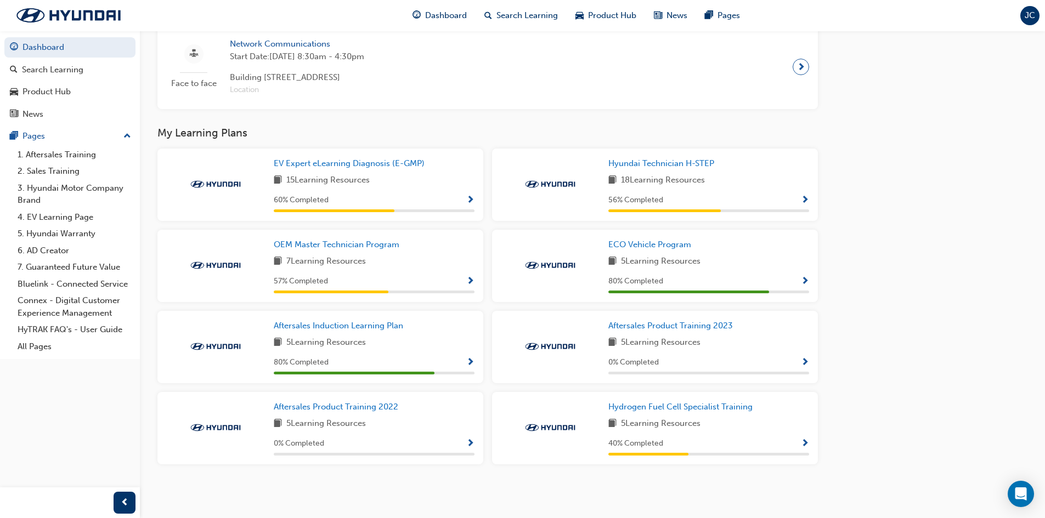
scroll to position [828, 0]
click at [643, 158] on link "Hyundai Technician H-STEP" at bounding box center [663, 163] width 110 height 13
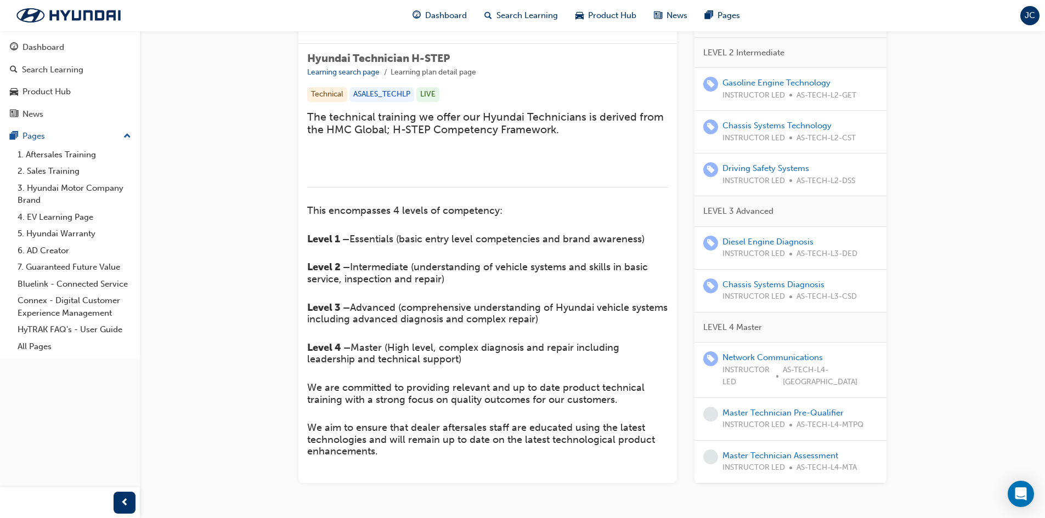
scroll to position [367, 0]
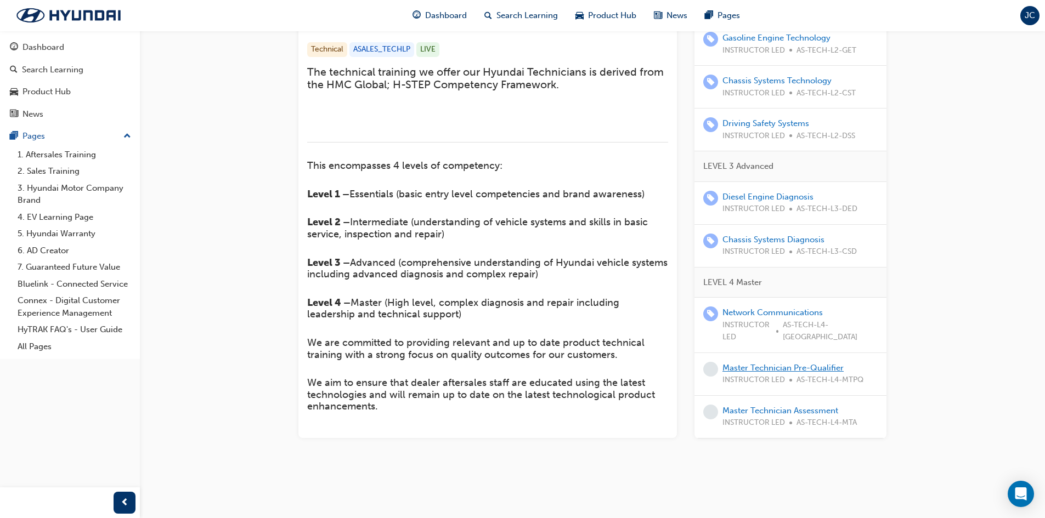
click at [792, 369] on link "Master Technician Pre-Qualifier" at bounding box center [782, 367] width 121 height 10
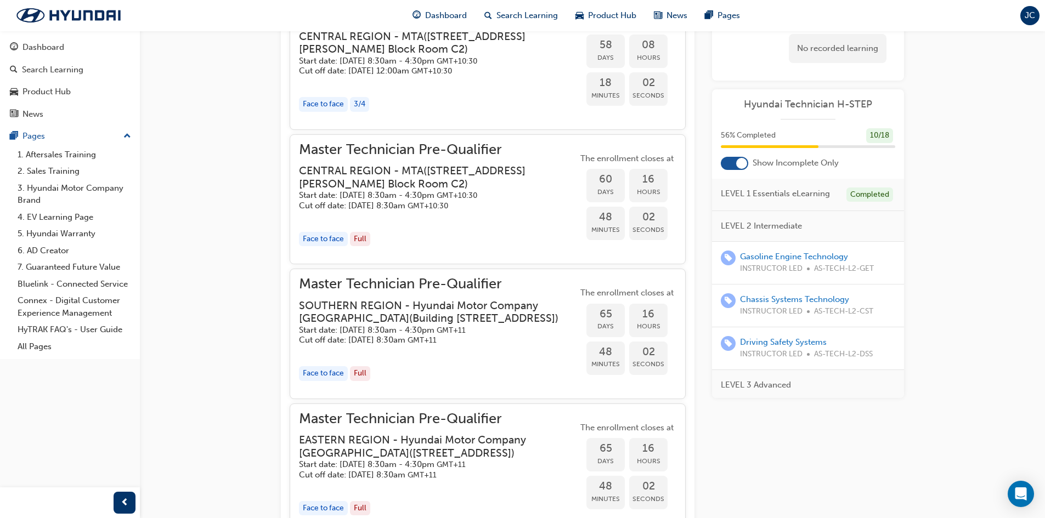
scroll to position [247, 0]
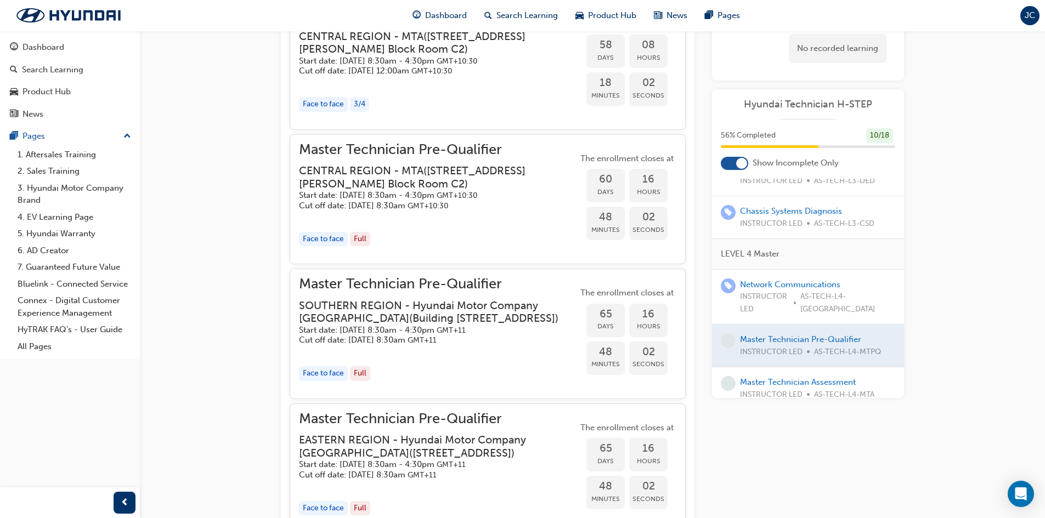
click at [791, 376] on div "Master Technician Assessment INSTRUCTOR LED AS-TECH-L4-MTA" at bounding box center [807, 388] width 134 height 25
click at [796, 377] on link "Master Technician Assessment" at bounding box center [798, 382] width 116 height 10
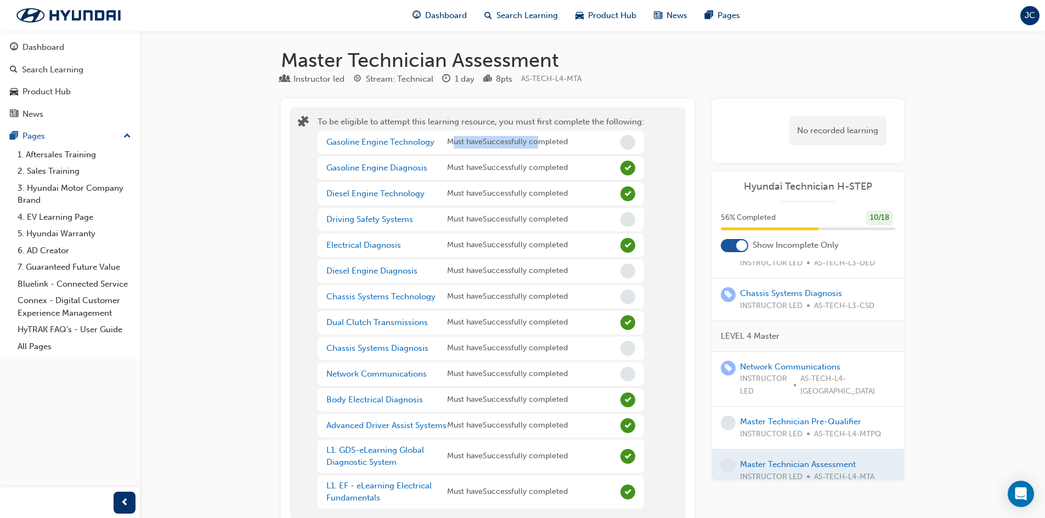
drag, startPoint x: 452, startPoint y: 140, endPoint x: 543, endPoint y: 140, distance: 91.0
click at [543, 140] on span "Must have Successfully completed" at bounding box center [507, 142] width 121 height 13
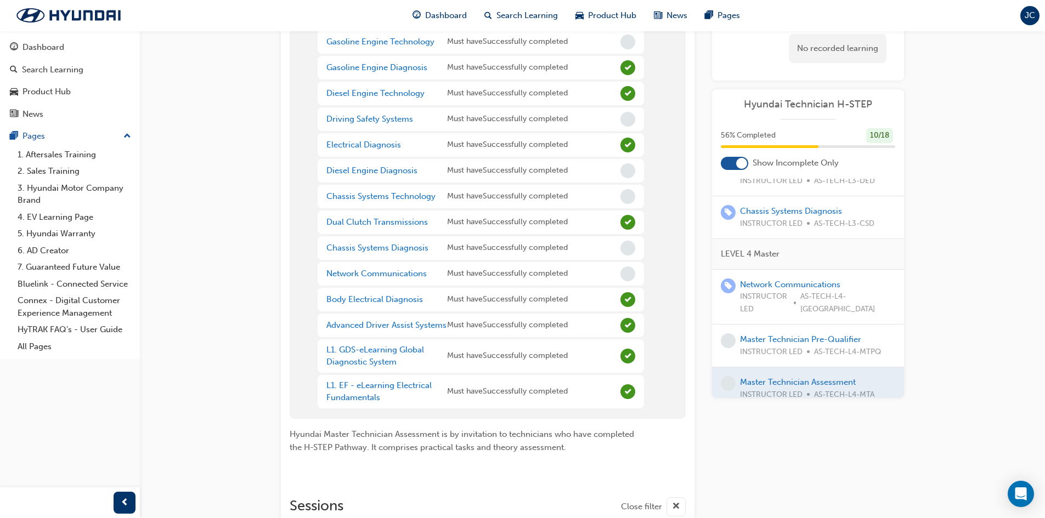
scroll to position [110, 0]
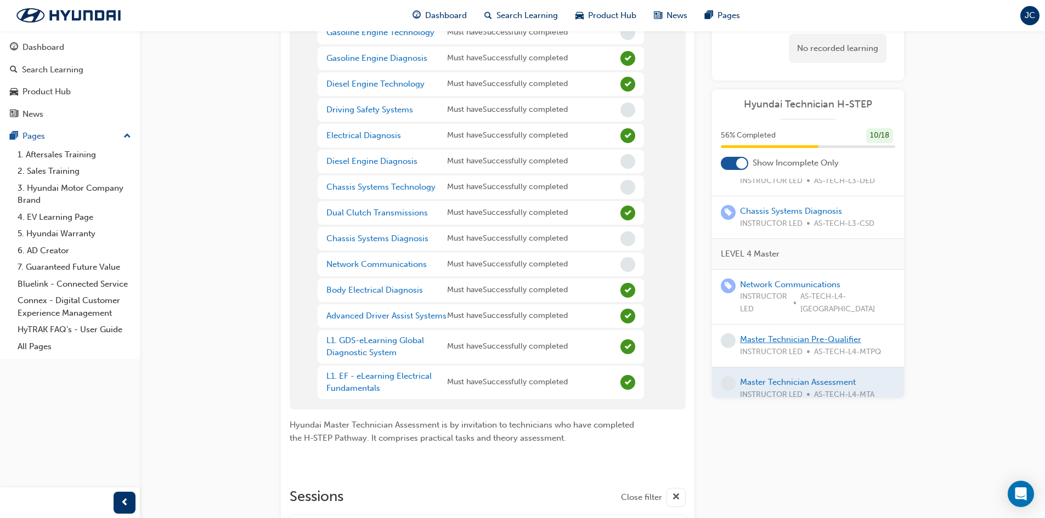
click at [778, 335] on link "Master Technician Pre-Qualifier" at bounding box center [800, 340] width 121 height 10
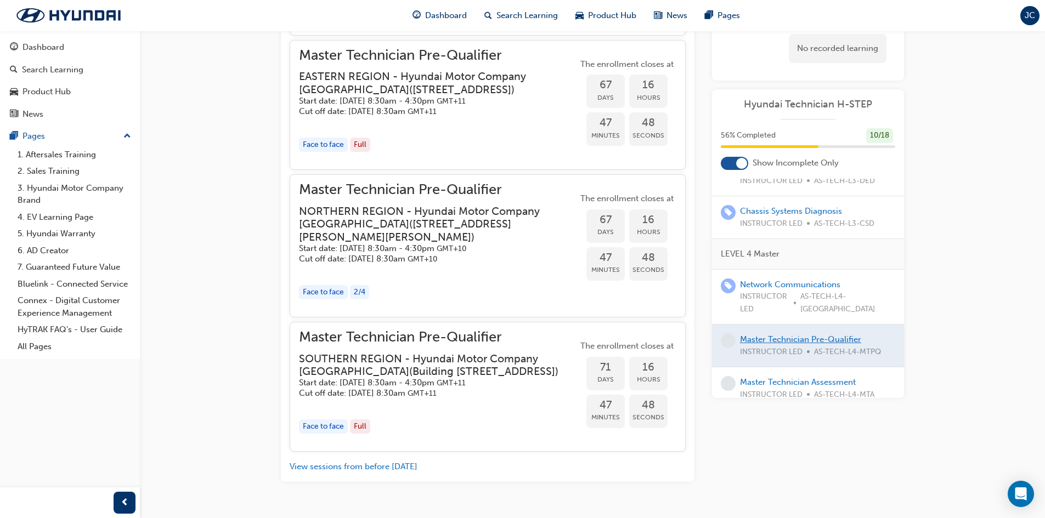
scroll to position [1647, 0]
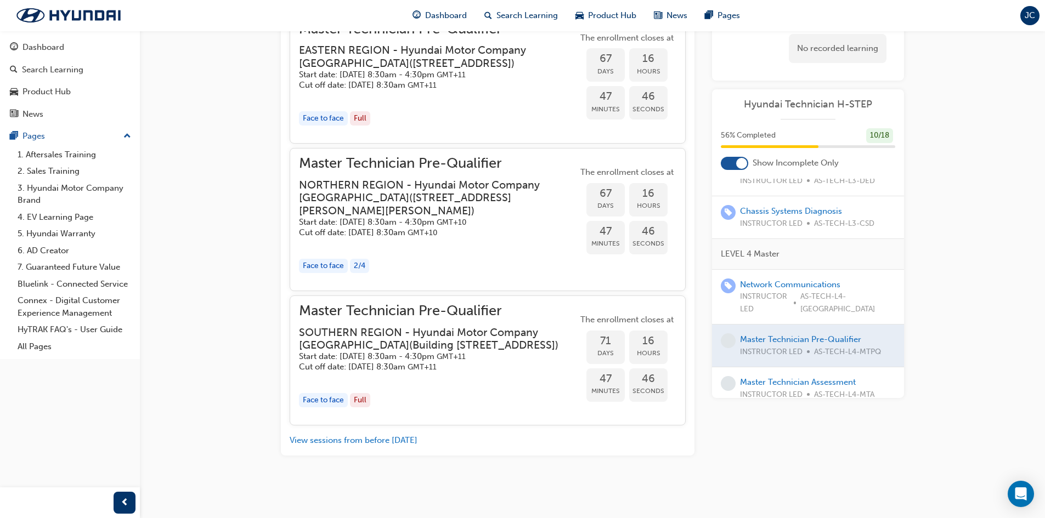
drag, startPoint x: 347, startPoint y: 355, endPoint x: 465, endPoint y: 365, distance: 118.3
click at [465, 365] on div "SOUTHERN REGION - Hyundai Motor Company [GEOGRAPHIC_DATA] ( [STREET_ADDRESS] ) …" at bounding box center [438, 349] width 279 height 46
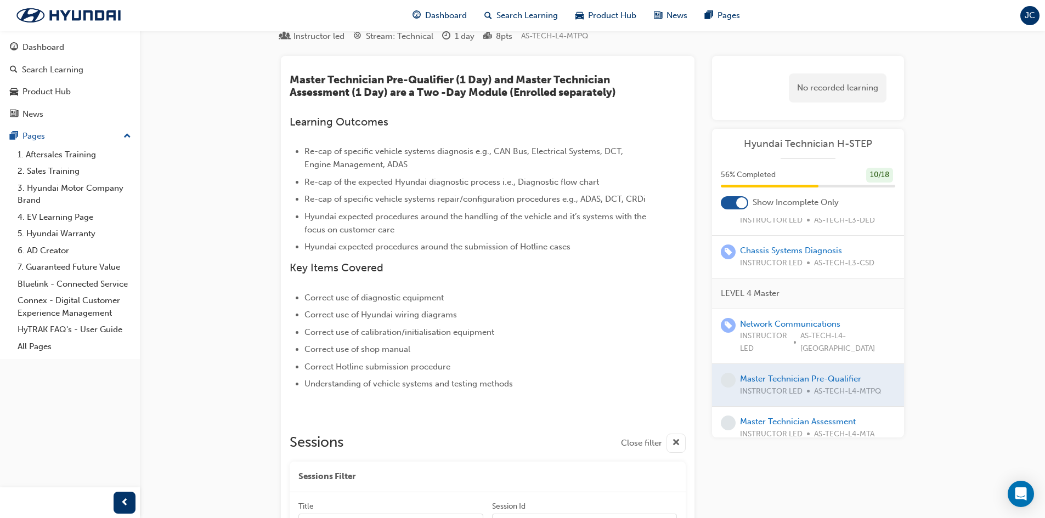
scroll to position [0, 0]
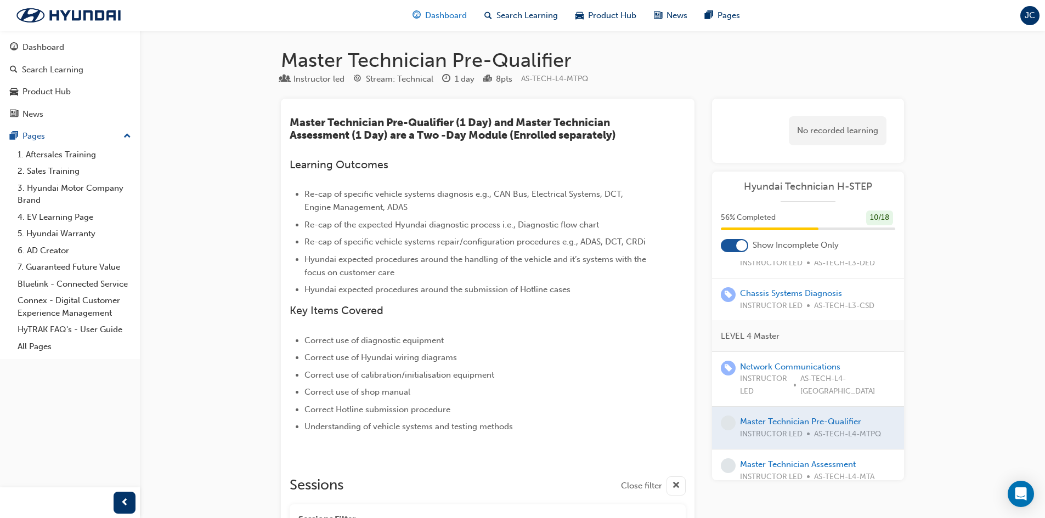
click at [441, 18] on span "Dashboard" at bounding box center [446, 15] width 42 height 13
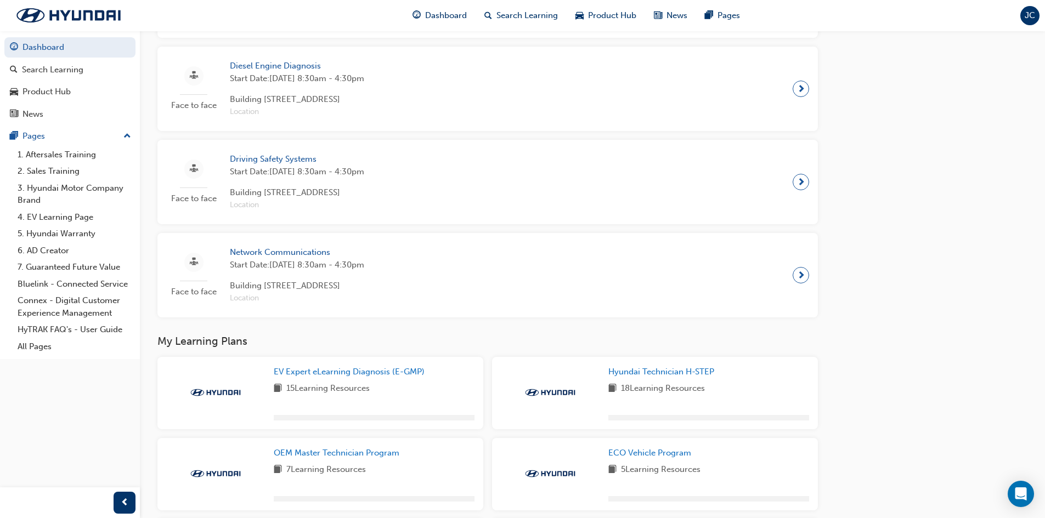
scroll to position [713, 0]
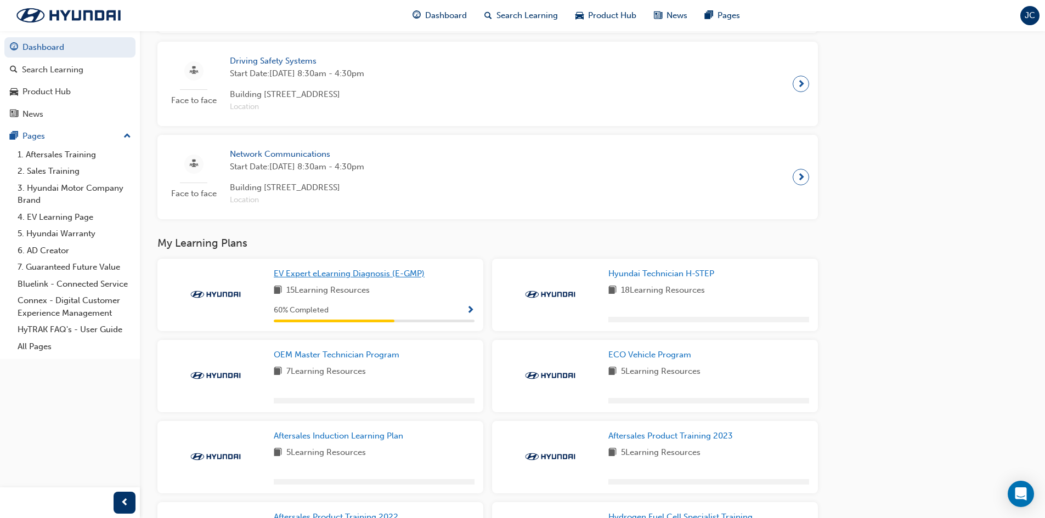
click at [386, 277] on span "EV Expert eLearning Diagnosis (E-GMP)" at bounding box center [349, 274] width 151 height 10
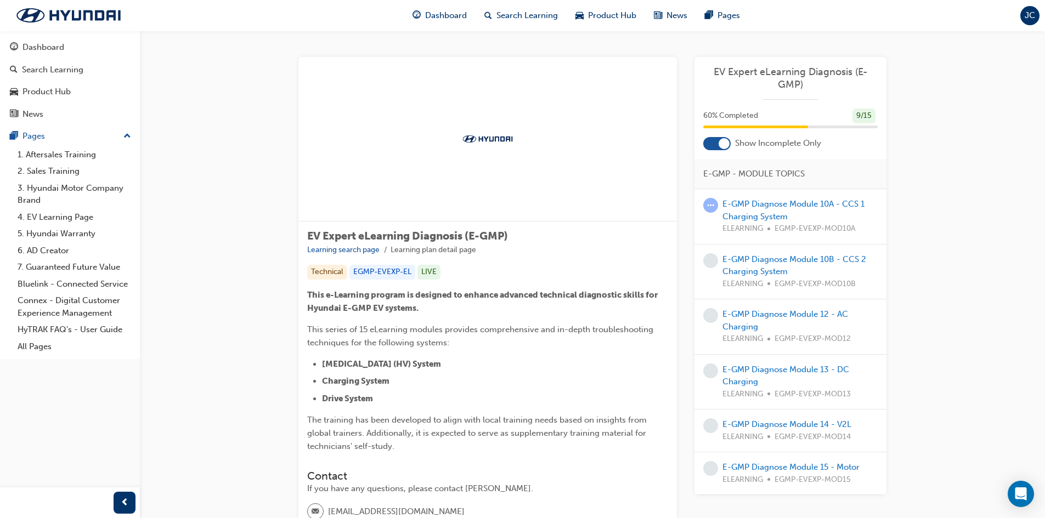
click at [730, 150] on div "EV Expert eLearning Diagnosis (E-GMP) 60 % Completed 9 / 15 Show Incomplete Onl…" at bounding box center [790, 276] width 192 height 438
click at [723, 148] on div at bounding box center [723, 143] width 11 height 11
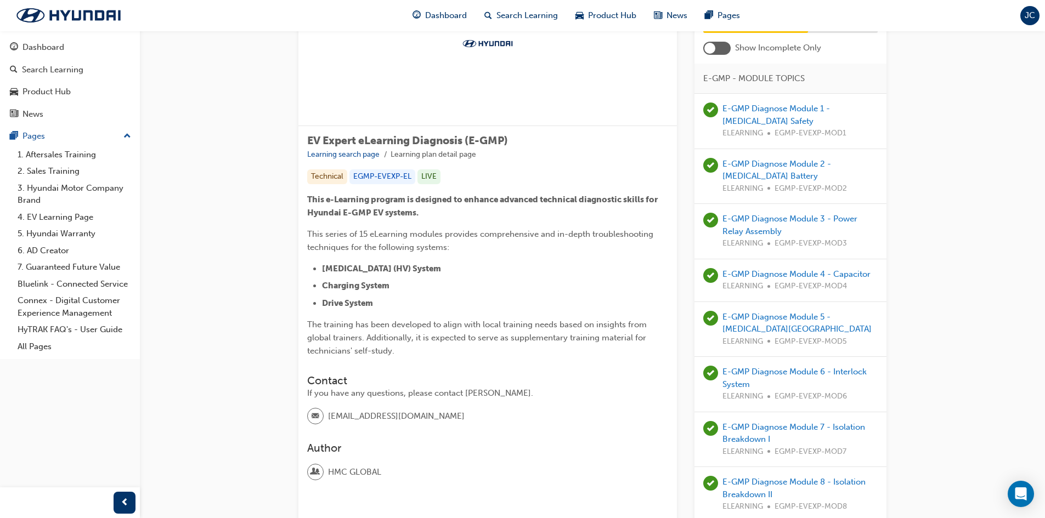
scroll to position [110, 0]
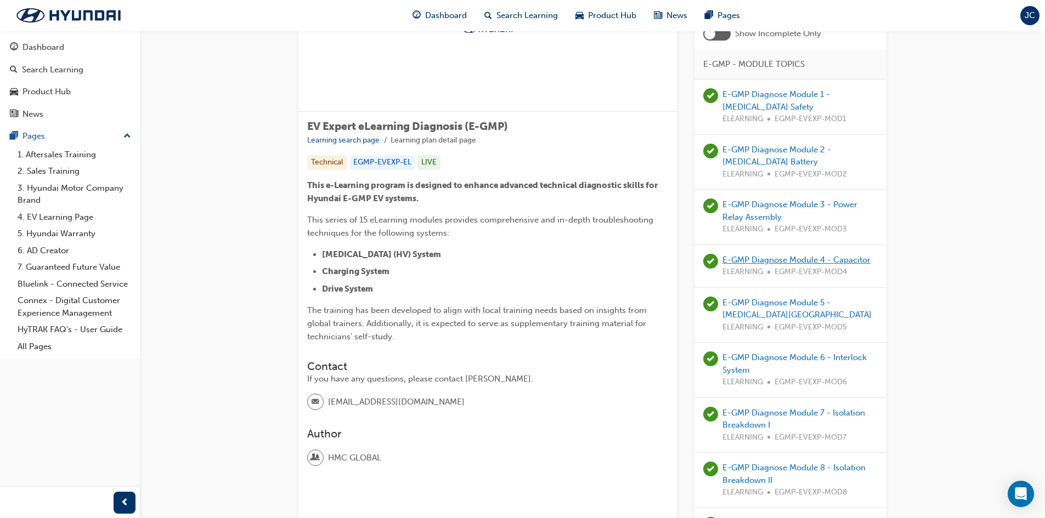
click at [851, 263] on link "E-GMP Diagnose Module 4 - Capacitor" at bounding box center [796, 260] width 148 height 10
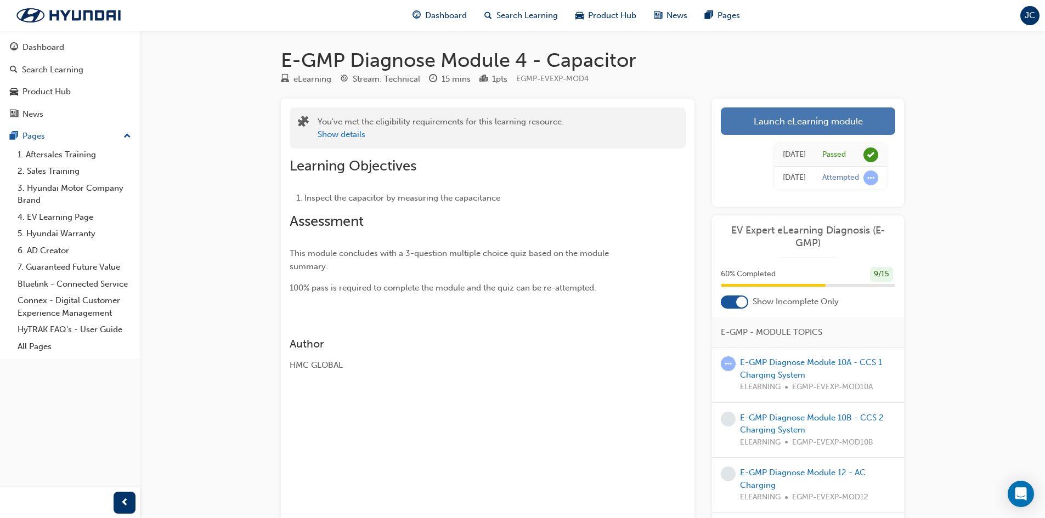
click at [769, 129] on link "Launch eLearning module" at bounding box center [808, 120] width 174 height 27
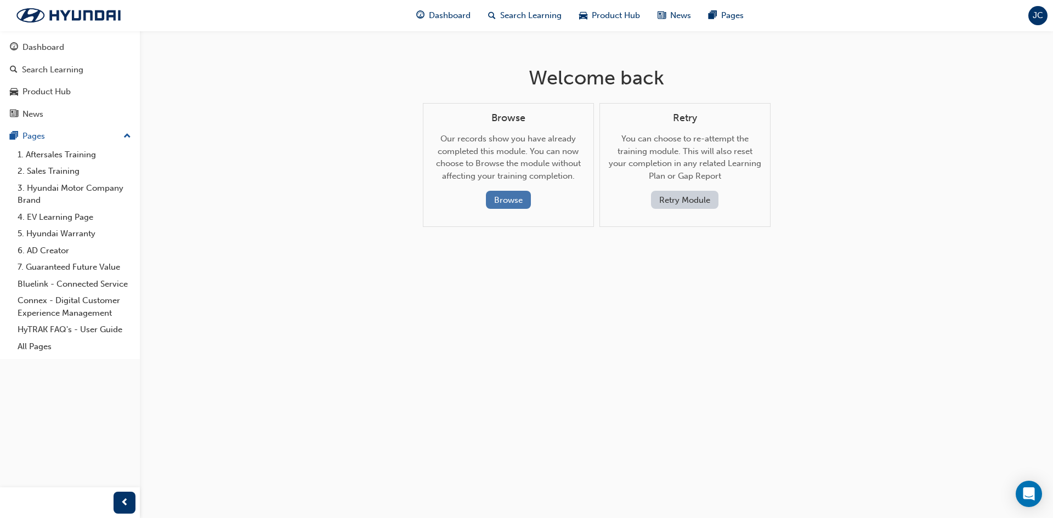
click at [520, 198] on button "Browse" at bounding box center [508, 200] width 45 height 18
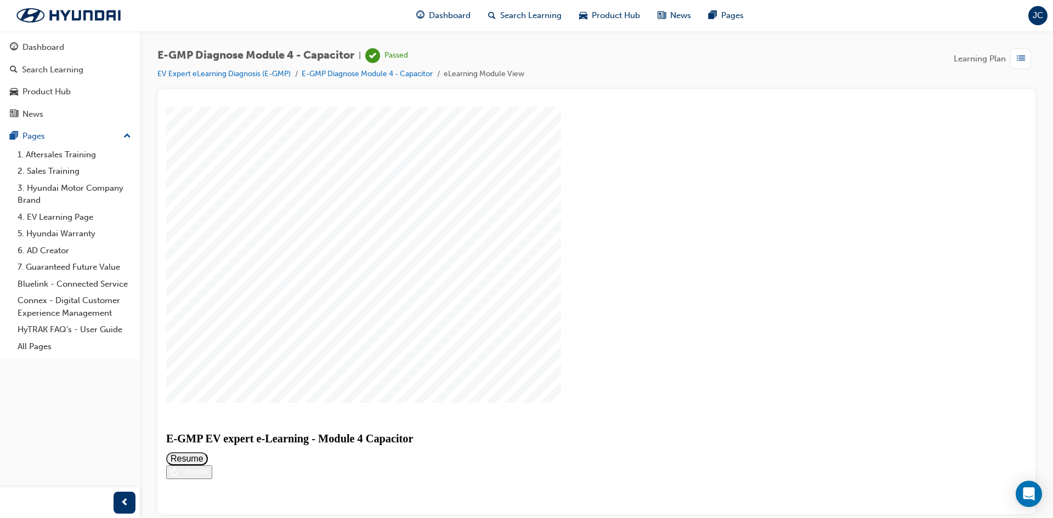
click at [596, 477] on div "E-GMP EV expert e-Learning - Module 4 Capacitor E-GMP EV expert e-Learning - Mo…" at bounding box center [596, 447] width 860 height 64
click at [208, 475] on div "Restart" at bounding box center [193, 471] width 30 height 8
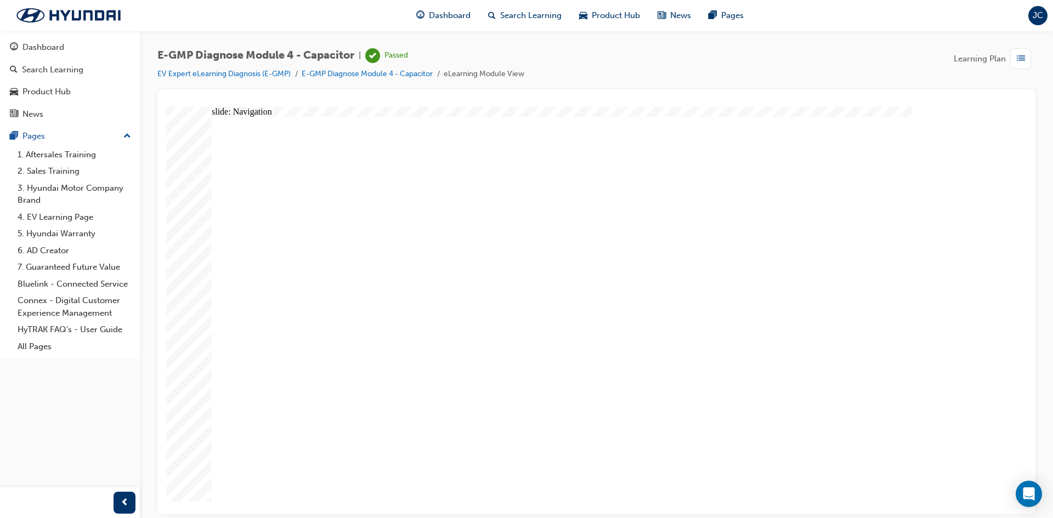
click at [175, 75] on link "EV Expert eLearning Diagnosis (E-GMP)" at bounding box center [223, 73] width 133 height 9
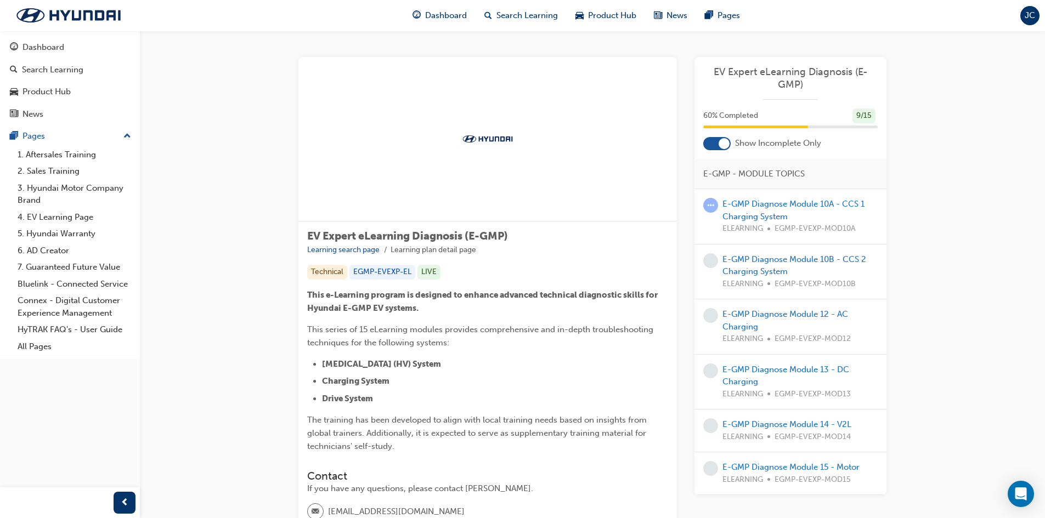
click at [718, 144] on div at bounding box center [723, 143] width 11 height 11
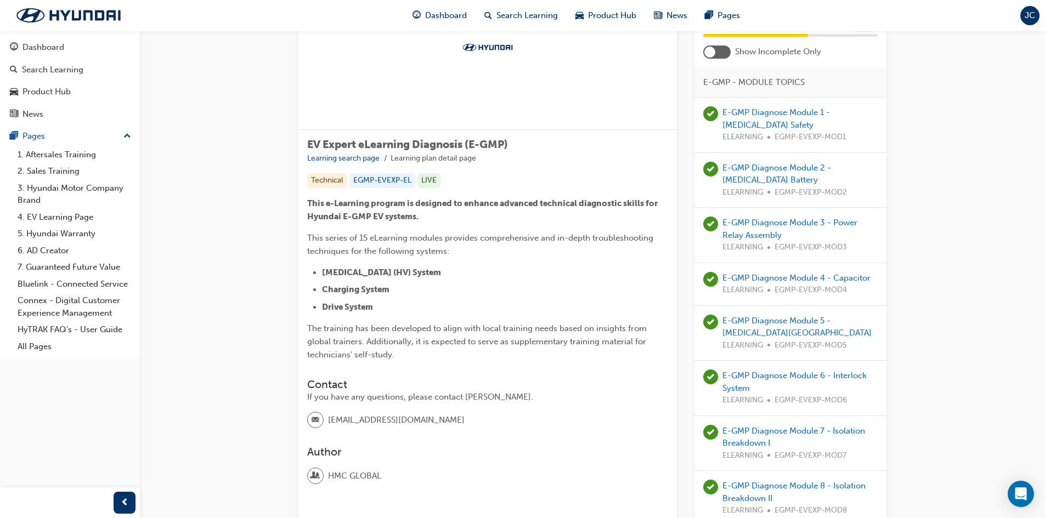
scroll to position [110, 0]
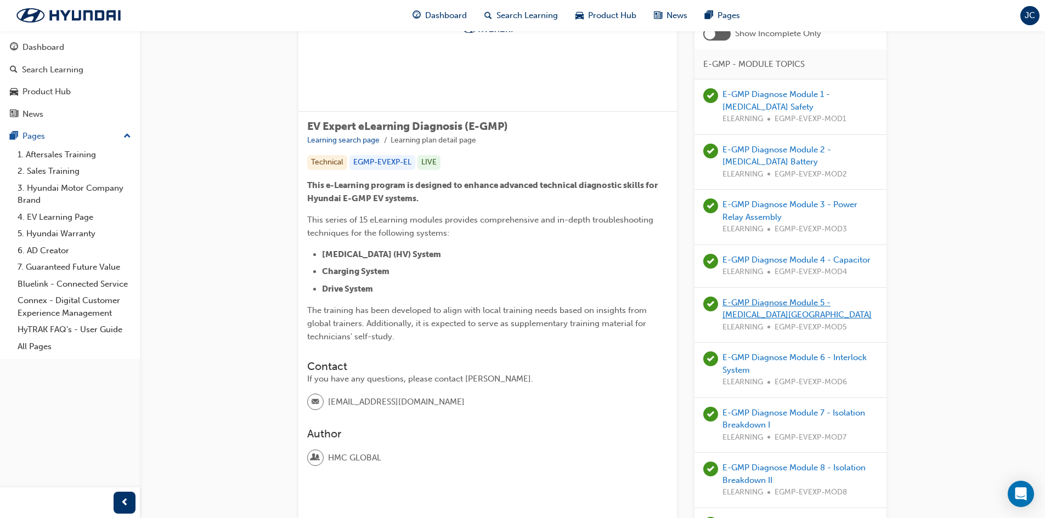
click at [791, 311] on link "E-GMP Diagnose Module 5 - [MEDICAL_DATA][GEOGRAPHIC_DATA]" at bounding box center [796, 309] width 149 height 22
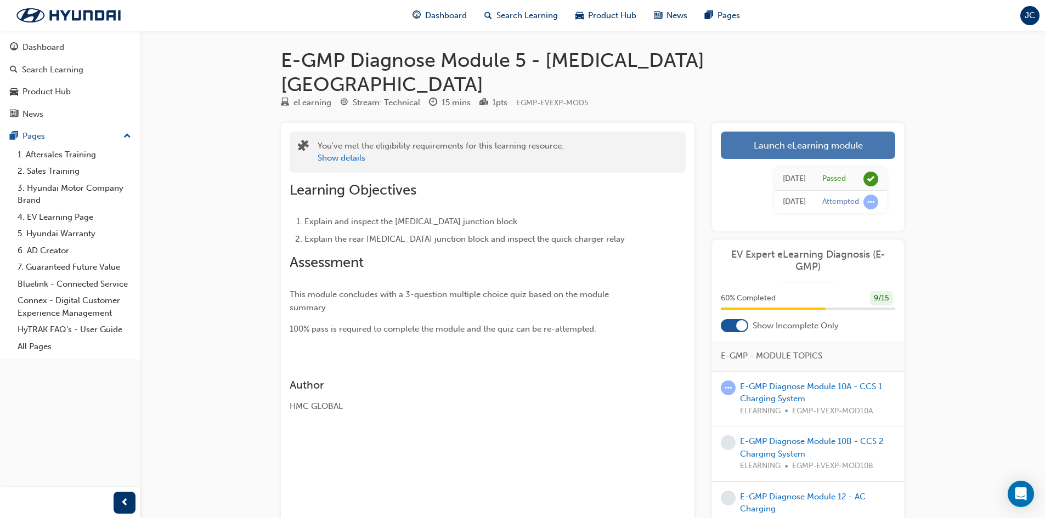
click at [757, 132] on link "Launch eLearning module" at bounding box center [808, 145] width 174 height 27
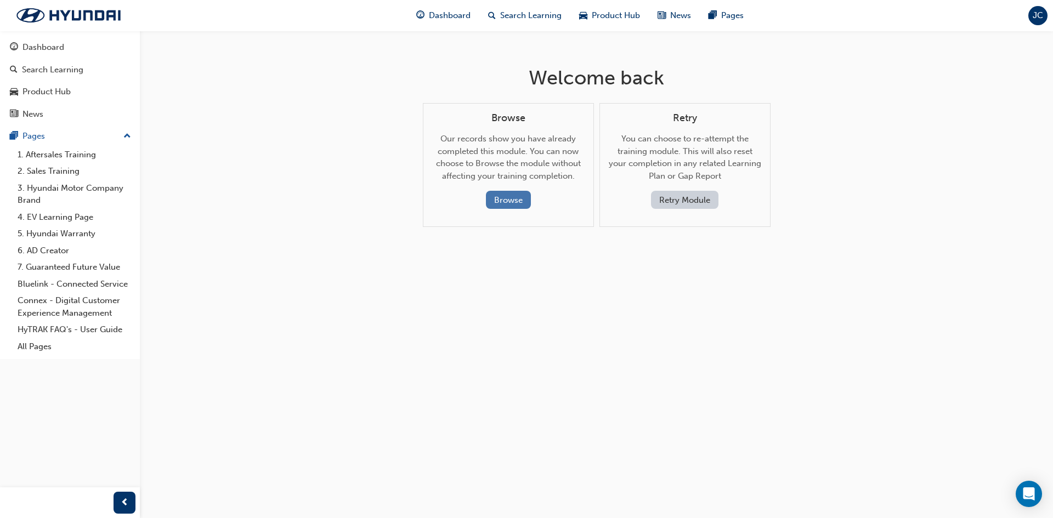
click at [518, 203] on button "Browse" at bounding box center [508, 200] width 45 height 18
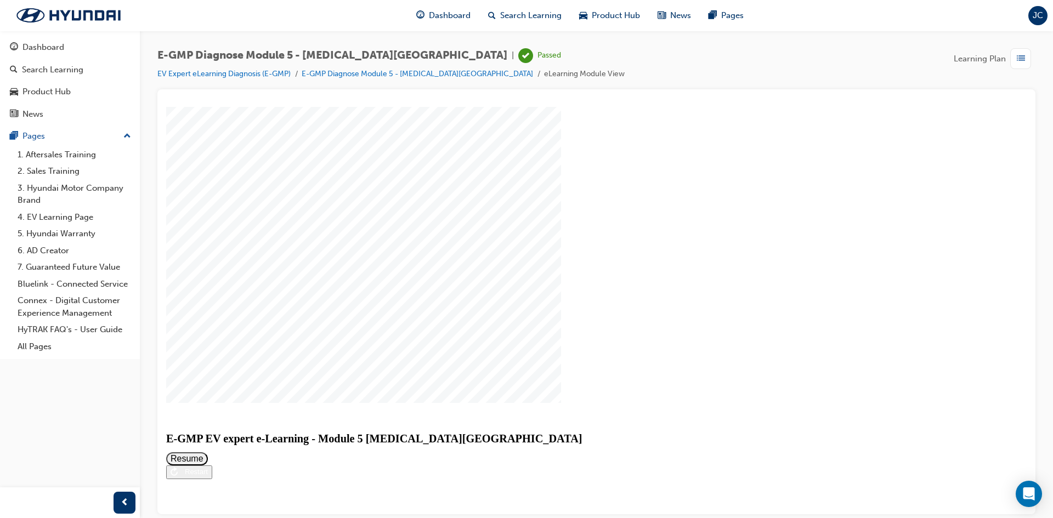
click at [212, 479] on button "Restart" at bounding box center [189, 472] width 46 height 14
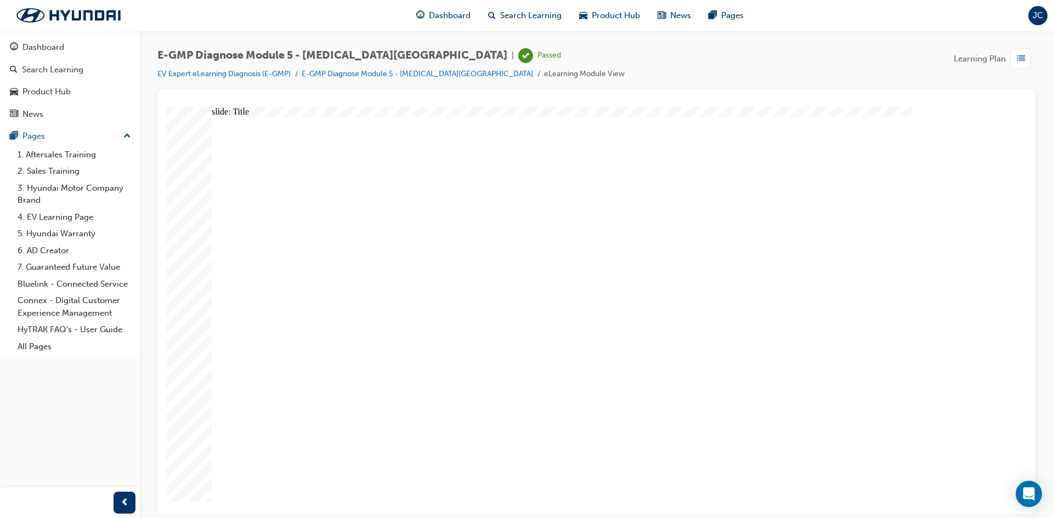
click at [277, 72] on link "EV Expert eLearning Diagnosis (E-GMP)" at bounding box center [223, 73] width 133 height 9
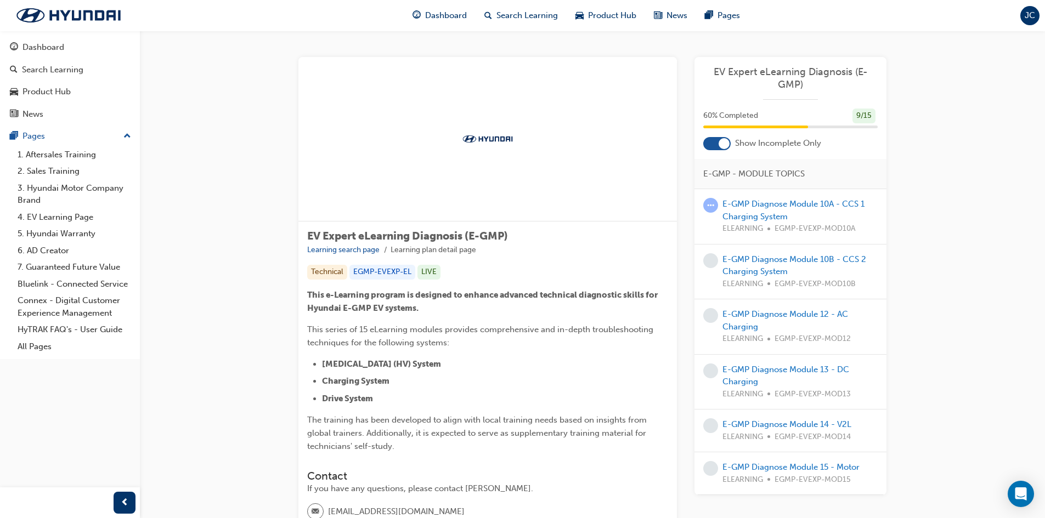
click at [717, 178] on span "E-GMP - MODULE TOPICS" at bounding box center [753, 174] width 101 height 13
click at [713, 154] on div "EV Expert eLearning Diagnosis (E-GMP) 60 % Completed 9 / 15 Show Incomplete Onl…" at bounding box center [790, 276] width 192 height 438
click at [713, 150] on div "EV Expert eLearning Diagnosis (E-GMP) 60 % Completed 9 / 15 Show Incomplete Onl…" at bounding box center [790, 276] width 192 height 438
click at [718, 148] on div at bounding box center [716, 143] width 27 height 13
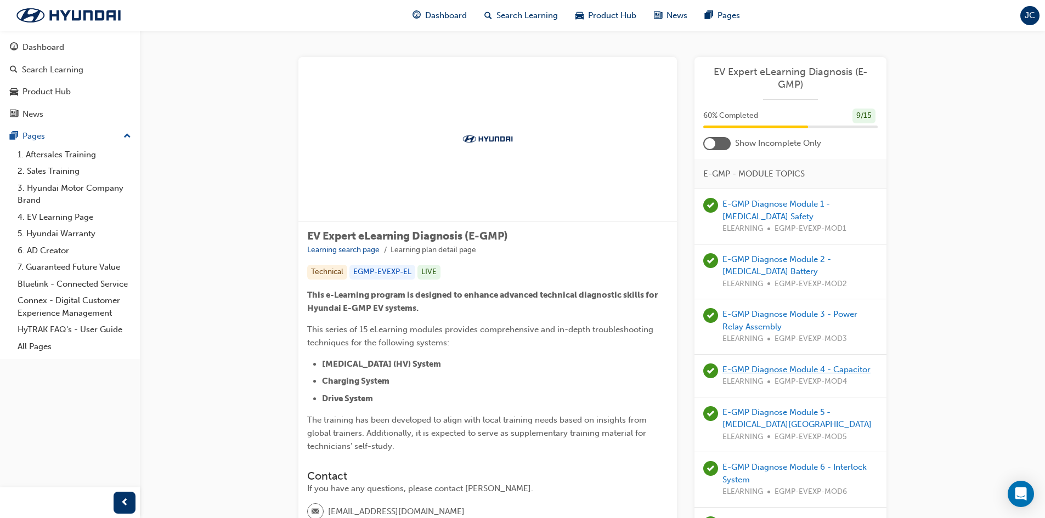
click at [791, 373] on link "E-GMP Diagnose Module 4 - Capacitor" at bounding box center [796, 370] width 148 height 10
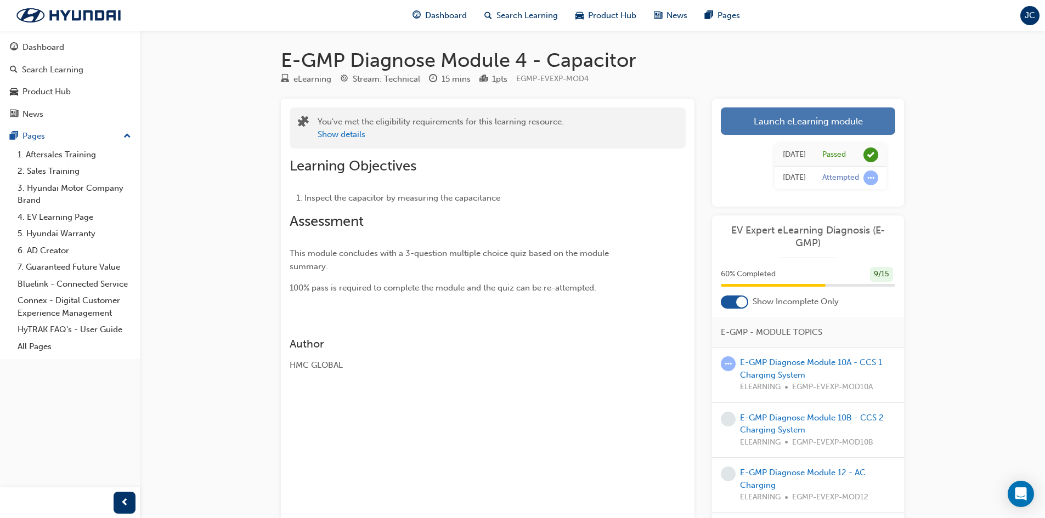
click at [785, 131] on link "Launch eLearning module" at bounding box center [808, 120] width 174 height 27
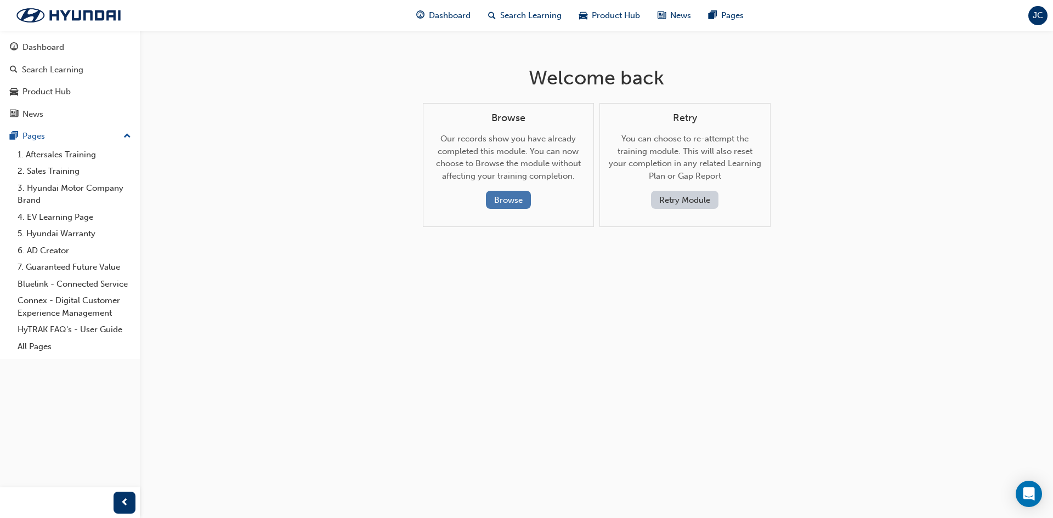
click at [502, 205] on button "Browse" at bounding box center [508, 200] width 45 height 18
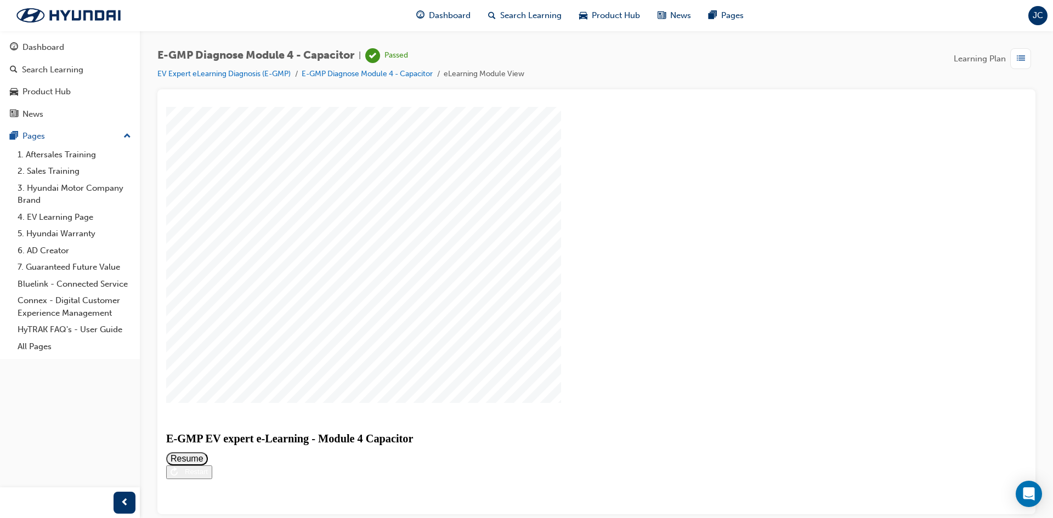
click at [208, 452] on button "Resume" at bounding box center [187, 458] width 42 height 13
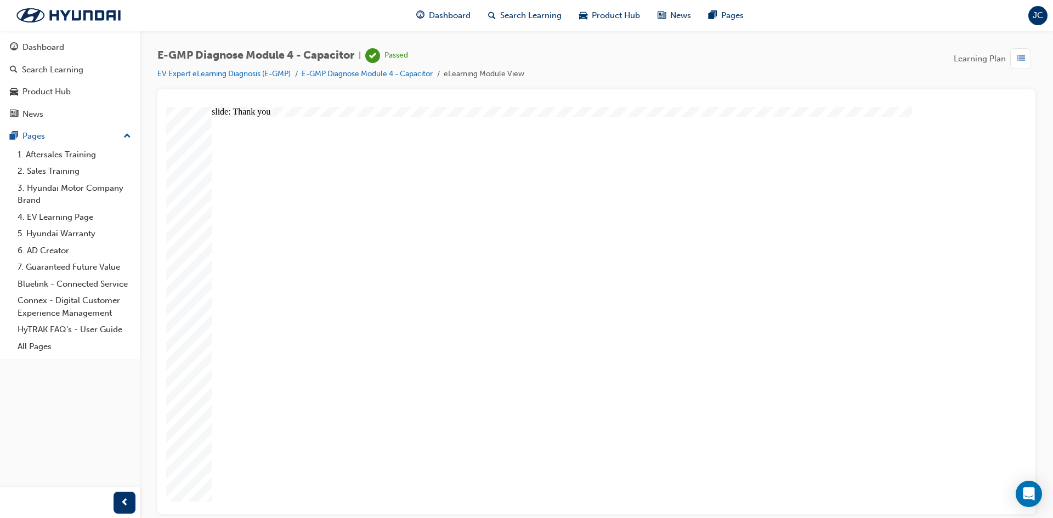
click at [263, 74] on link "EV Expert eLearning Diagnosis (E-GMP)" at bounding box center [223, 73] width 133 height 9
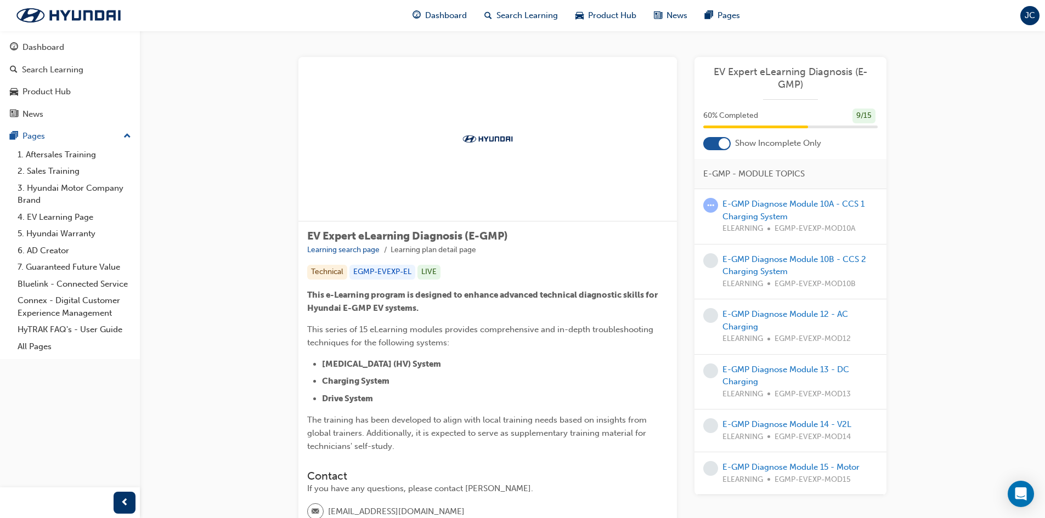
click at [721, 144] on div at bounding box center [723, 143] width 11 height 11
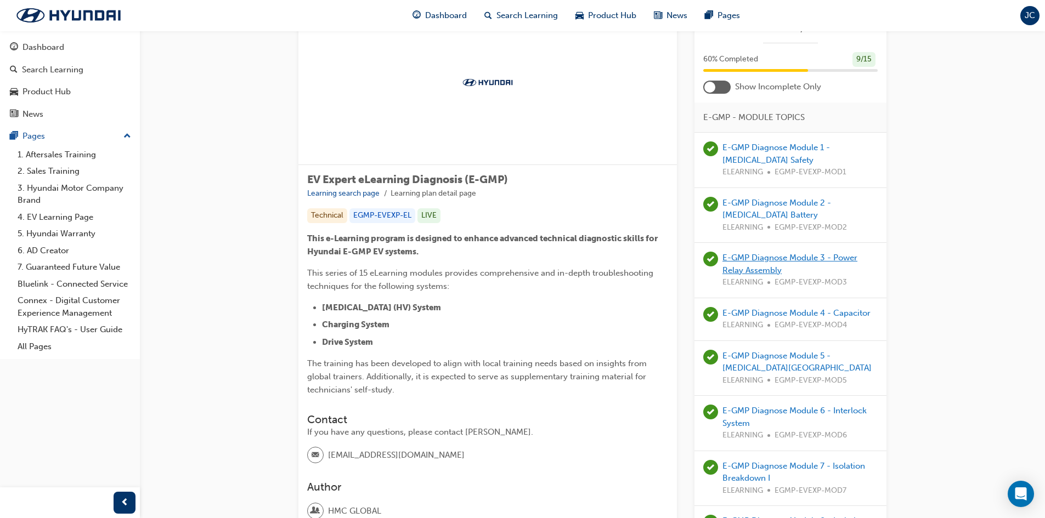
scroll to position [165, 0]
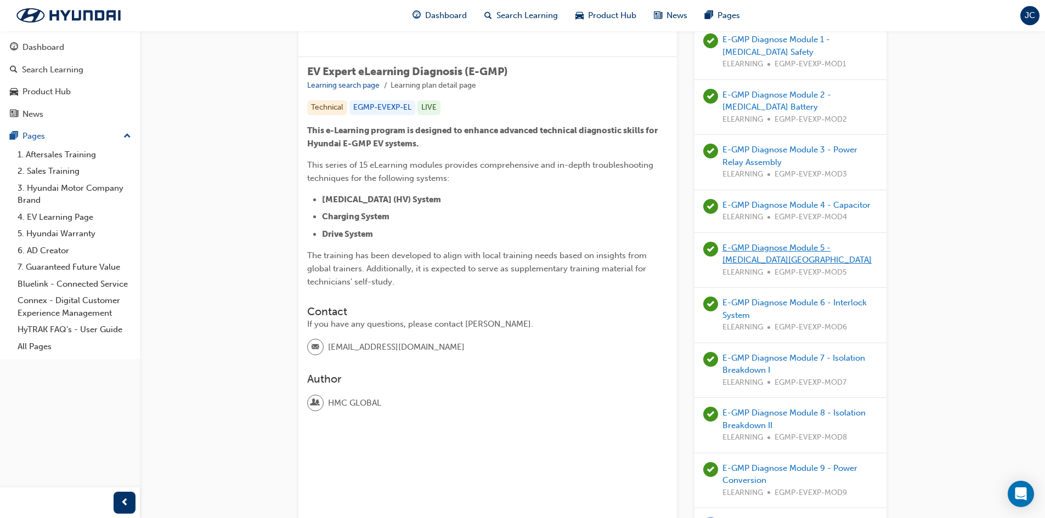
click at [746, 243] on link "E-GMP Diagnose Module 5 - [MEDICAL_DATA][GEOGRAPHIC_DATA]" at bounding box center [796, 254] width 149 height 22
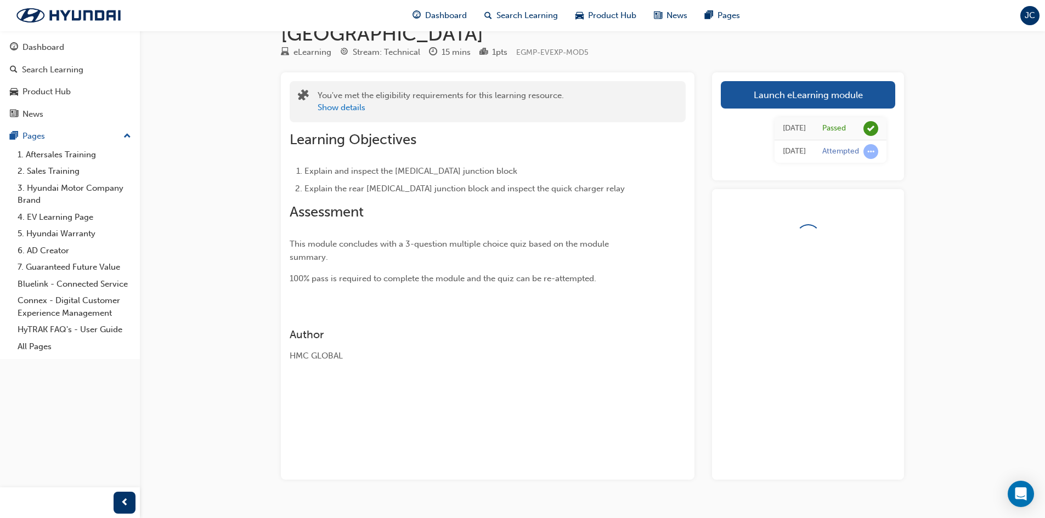
scroll to position [81, 0]
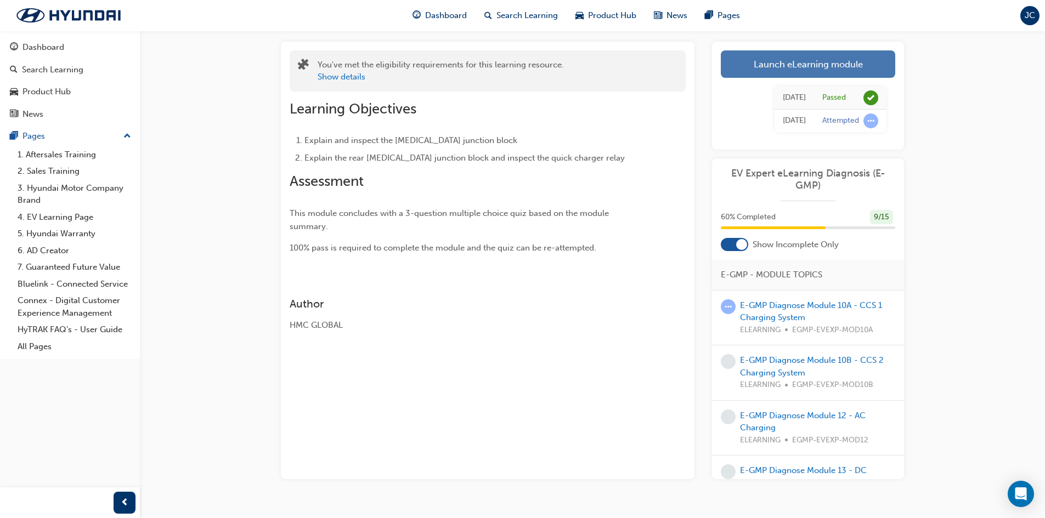
click at [816, 50] on link "Launch eLearning module" at bounding box center [808, 63] width 174 height 27
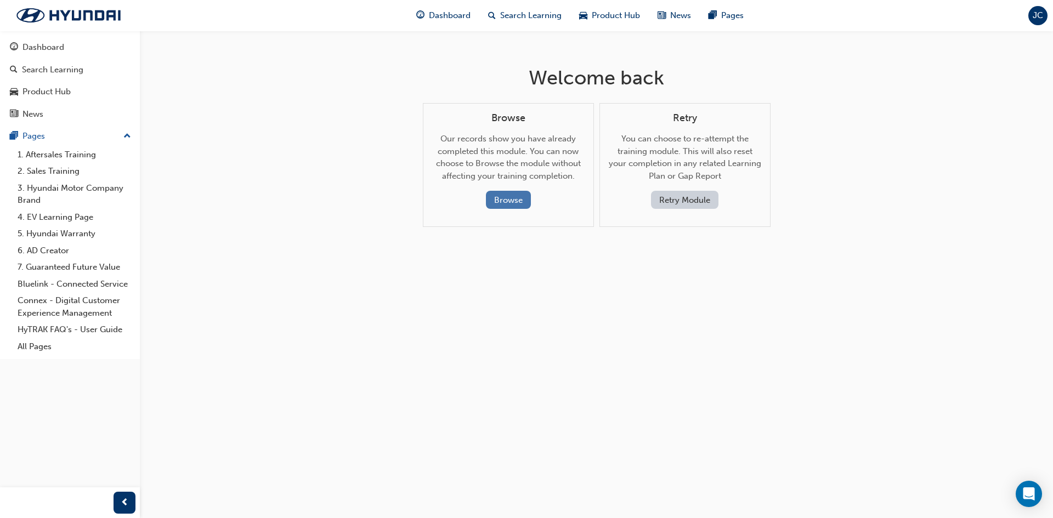
click at [505, 194] on button "Browse" at bounding box center [508, 200] width 45 height 18
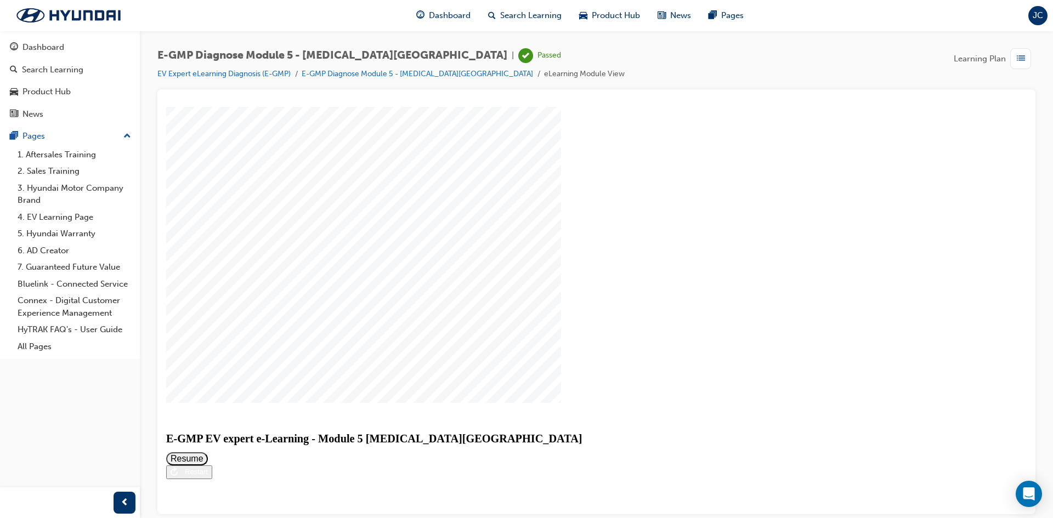
click at [208, 452] on button "Resume" at bounding box center [187, 458] width 42 height 13
